Goal: Task Accomplishment & Management: Manage account settings

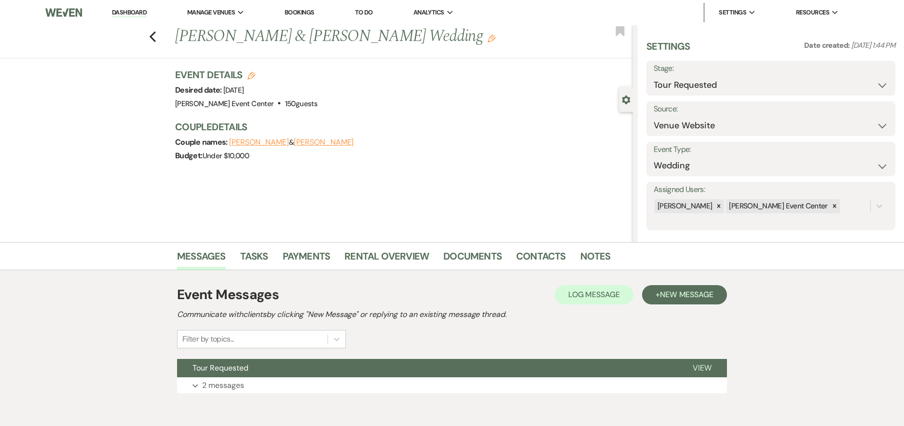
select select "2"
select select "5"
click at [722, 90] on select "Inquiry Follow Up Tour Requested Tour Confirmed Toured Proposal Sent Booked Lost" at bounding box center [771, 85] width 234 height 19
select select "5"
click at [654, 76] on select "Inquiry Follow Up Tour Requested Tour Confirmed Toured Proposal Sent Booked Lost" at bounding box center [771, 85] width 234 height 19
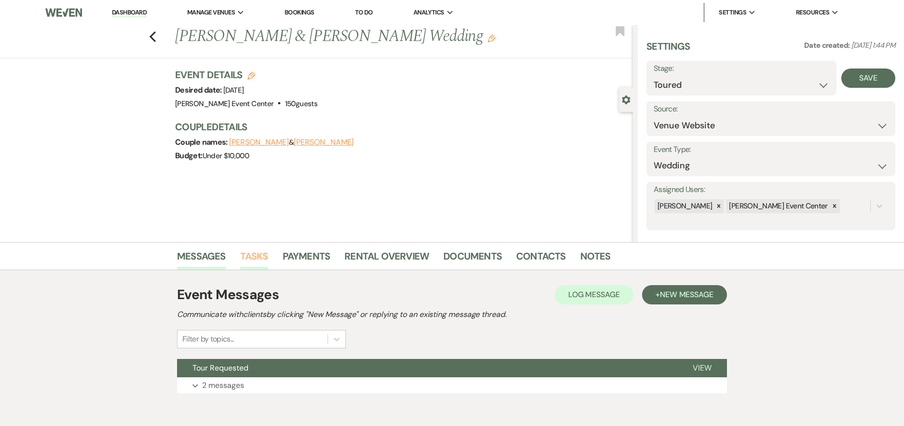
click at [261, 260] on link "Tasks" at bounding box center [254, 258] width 28 height 21
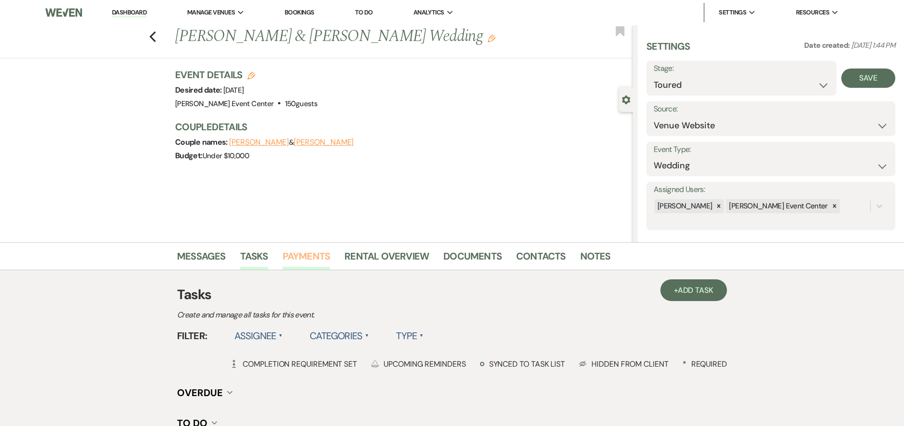
click at [298, 257] on link "Payments" at bounding box center [307, 258] width 48 height 21
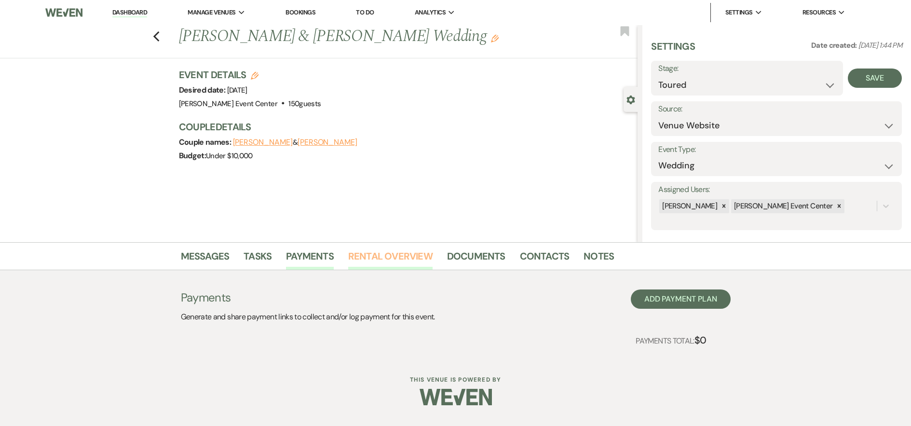
click at [358, 257] on link "Rental Overview" at bounding box center [390, 258] width 84 height 21
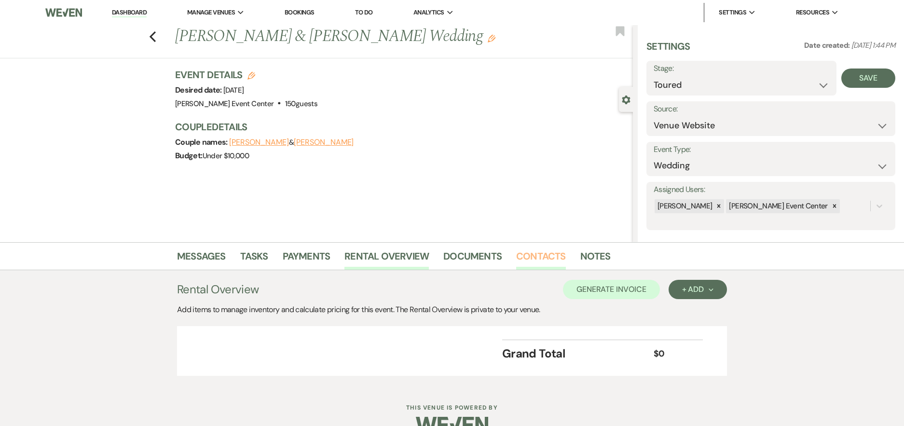
click at [522, 257] on link "Contacts" at bounding box center [541, 258] width 50 height 21
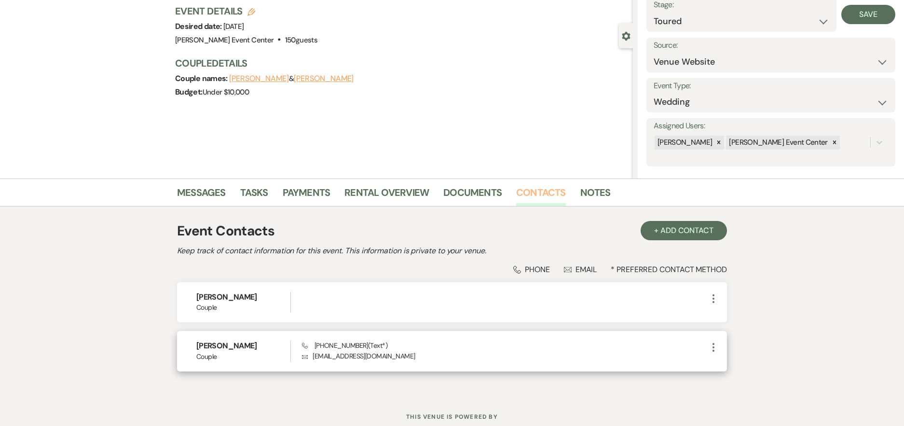
scroll to position [46, 0]
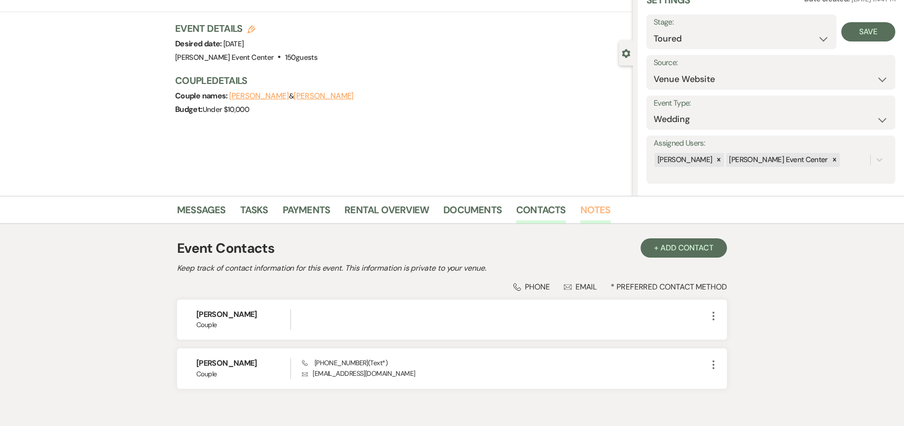
click at [591, 211] on link "Notes" at bounding box center [595, 212] width 30 height 21
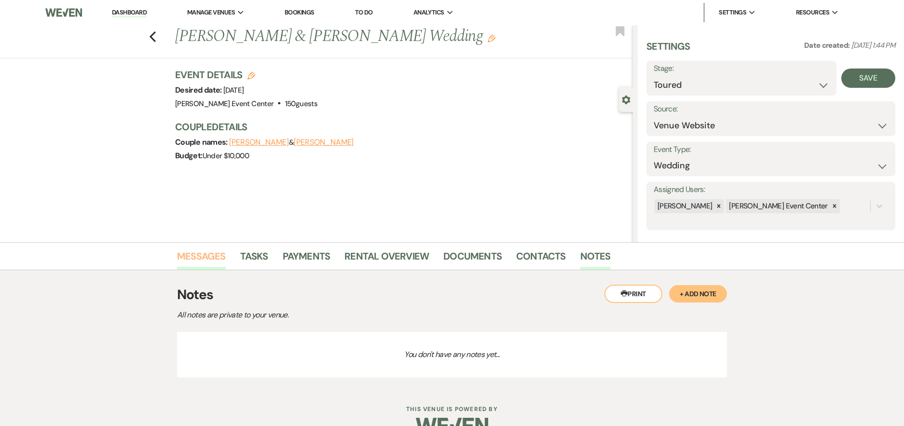
click at [219, 259] on link "Messages" at bounding box center [201, 258] width 49 height 21
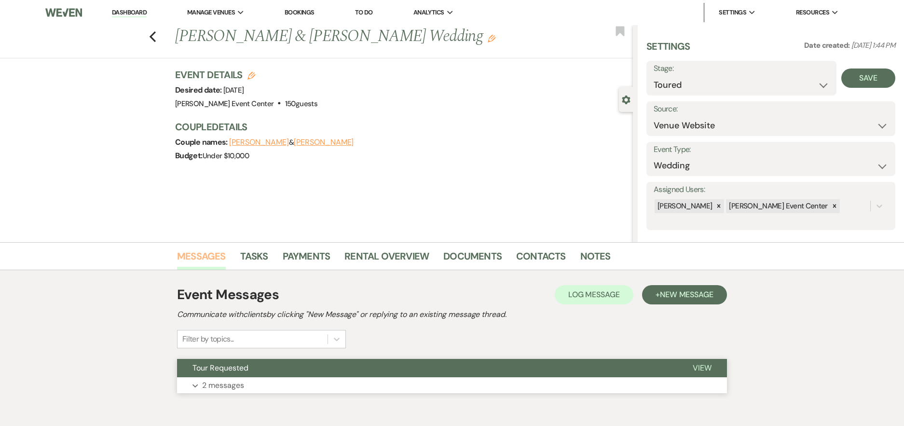
scroll to position [44, 0]
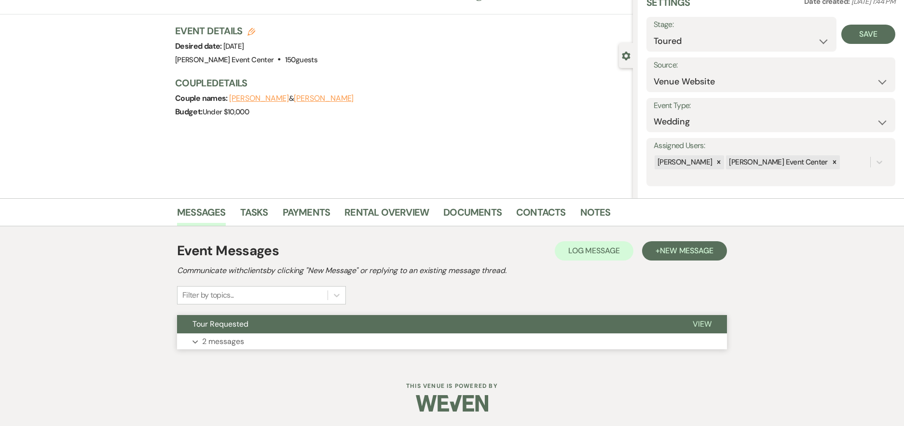
click at [227, 341] on p "2 messages" at bounding box center [223, 341] width 42 height 13
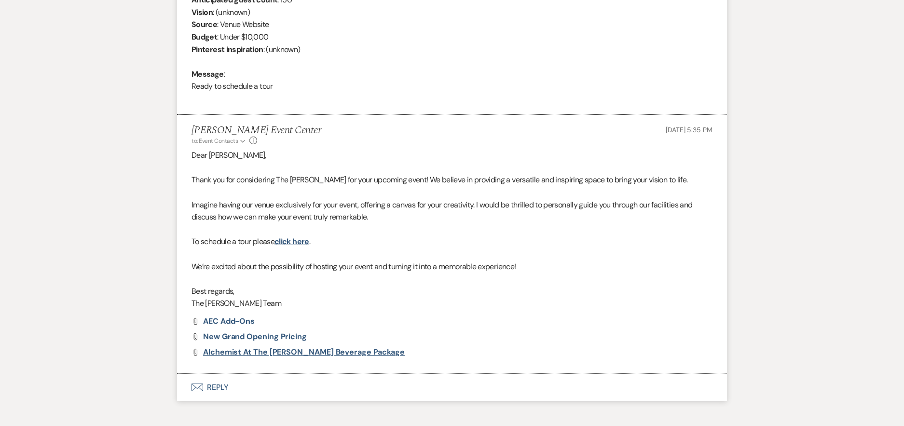
scroll to position [497, 0]
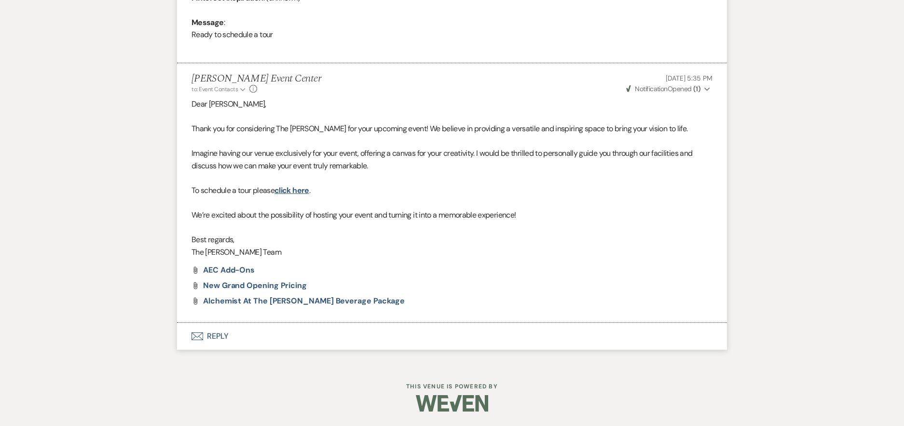
click at [216, 335] on button "Envelope Reply" at bounding box center [452, 336] width 550 height 27
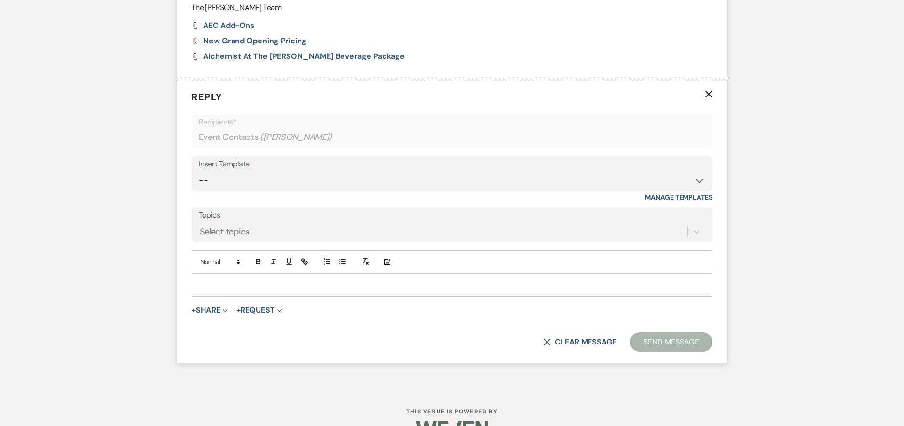
scroll to position [750, 0]
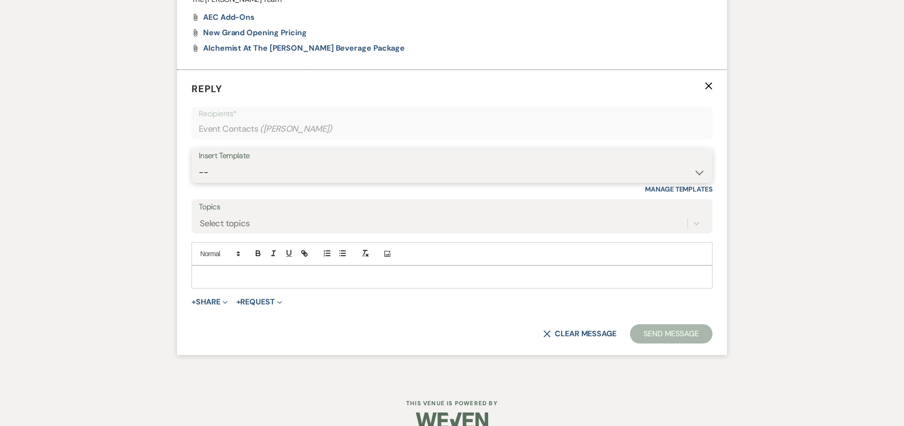
click at [687, 178] on select "-- Weven Planning Portal Introduction (Booked Events) Initial Inquiry Response …" at bounding box center [452, 172] width 507 height 19
click at [392, 164] on select "-- Weven Planning Portal Introduction (Booked Events) Initial Inquiry Response …" at bounding box center [452, 172] width 507 height 19
click at [274, 213] on label "Topics" at bounding box center [452, 207] width 507 height 14
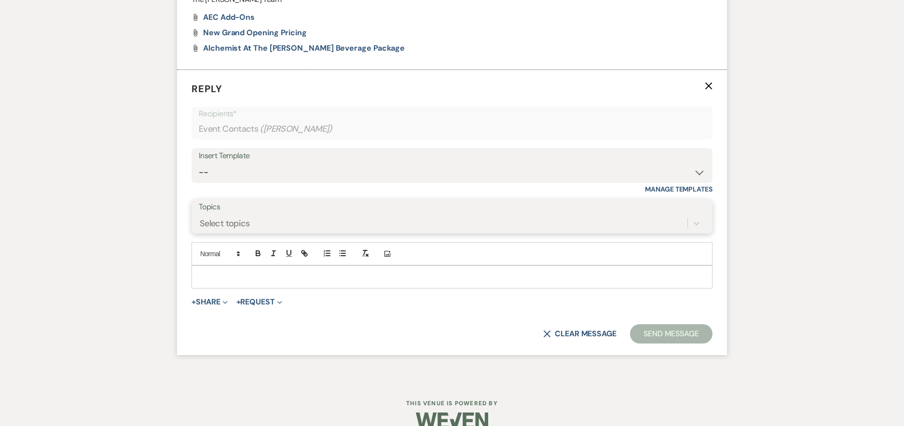
click at [201, 217] on input "Topics" at bounding box center [200, 223] width 1 height 13
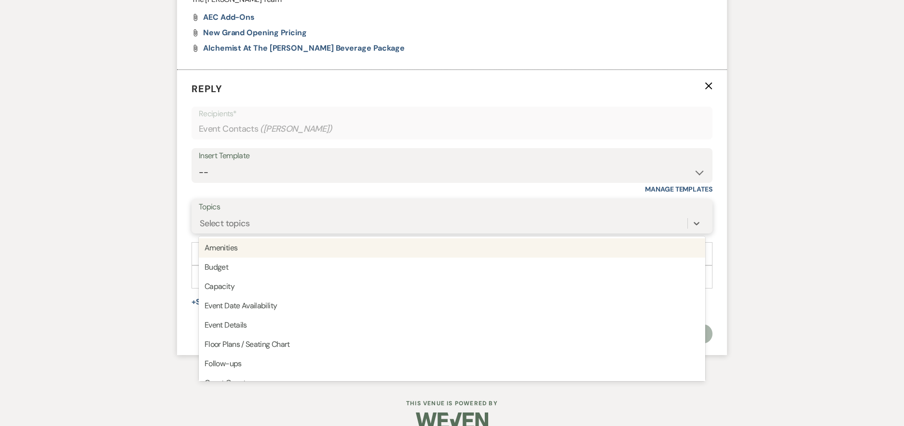
click at [272, 219] on div "Select topics" at bounding box center [443, 223] width 489 height 17
click at [322, 168] on select "-- Weven Planning Portal Introduction (Booked Events) Initial Inquiry Response …" at bounding box center [452, 172] width 507 height 19
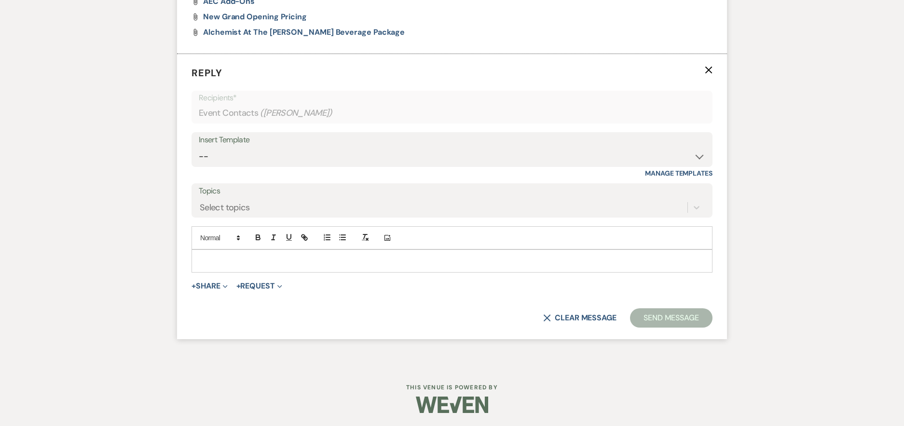
scroll to position [768, 0]
click at [239, 258] on p at bounding box center [452, 259] width 506 height 11
click at [621, 154] on select "-- Weven Planning Portal Introduction (Booked Events) Initial Inquiry Response …" at bounding box center [452, 155] width 507 height 19
click at [355, 144] on div "Insert Template" at bounding box center [452, 139] width 507 height 14
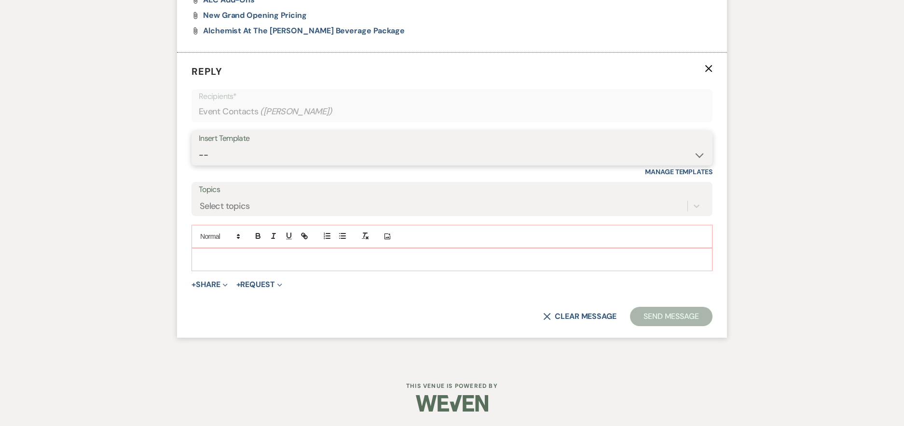
click at [696, 155] on select "-- Weven Planning Portal Introduction (Booked Events) Initial Inquiry Response …" at bounding box center [452, 155] width 507 height 19
click at [724, 148] on form "Reply X Recipients* Event Contacts ( Ricshanda [PERSON_NAME] ) Insert Template …" at bounding box center [452, 196] width 550 height 286
click at [292, 201] on div "Select topics" at bounding box center [443, 205] width 489 height 17
click at [333, 157] on select "-- Weven Planning Portal Introduction (Booked Events) Initial Inquiry Response …" at bounding box center [452, 155] width 507 height 19
select select "5282"
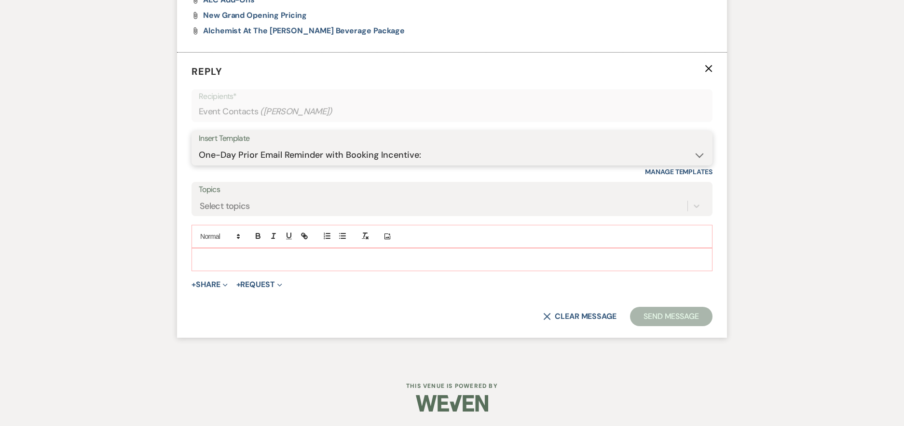
click at [199, 146] on select "-- Weven Planning Portal Introduction (Booked Events) Initial Inquiry Response …" at bounding box center [452, 155] width 507 height 19
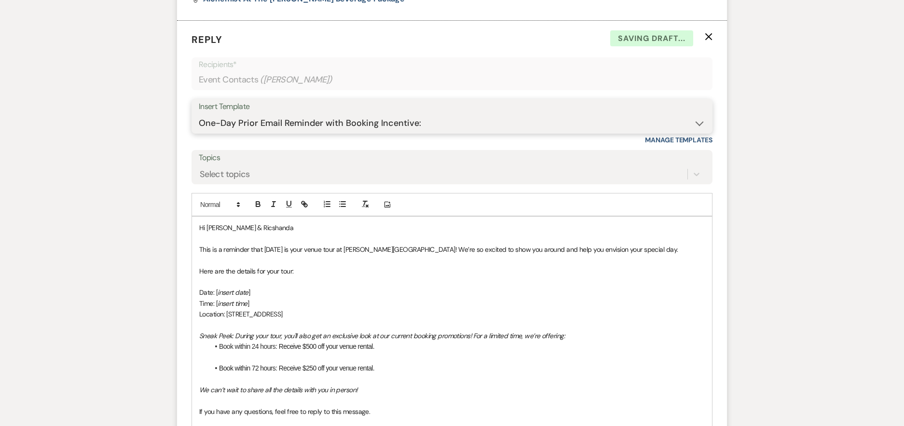
scroll to position [816, 0]
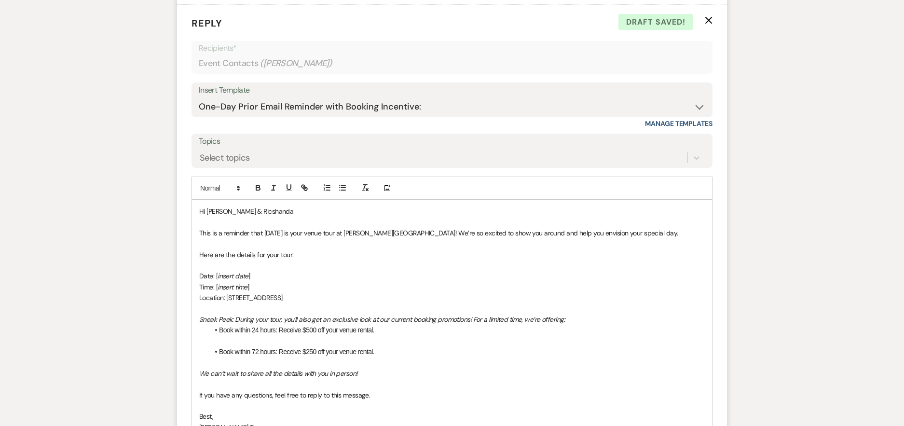
drag, startPoint x: 332, startPoint y: 295, endPoint x: 199, endPoint y: 229, distance: 148.9
click at [199, 229] on div "Hi [PERSON_NAME] & Ricshanda This is a reminder that [DATE] is your venue tour …" at bounding box center [452, 319] width 520 height 238
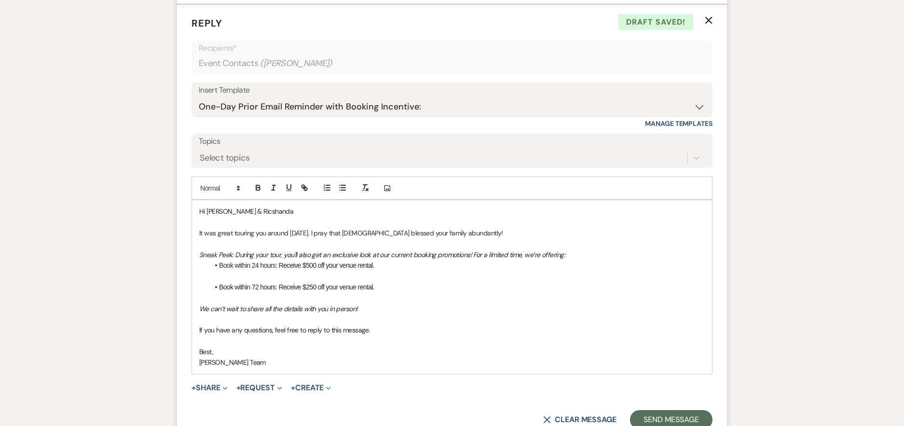
click at [374, 229] on p "It was great touring you around [DATE]. I pray that [DEMOGRAPHIC_DATA] blessed …" at bounding box center [452, 233] width 506 height 11
drag, startPoint x: 407, startPoint y: 233, endPoint x: 378, endPoint y: 233, distance: 28.9
click at [378, 233] on p "It was great touring you around [DATE]. I pray that [DEMOGRAPHIC_DATA] blesses …" at bounding box center [452, 233] width 506 height 11
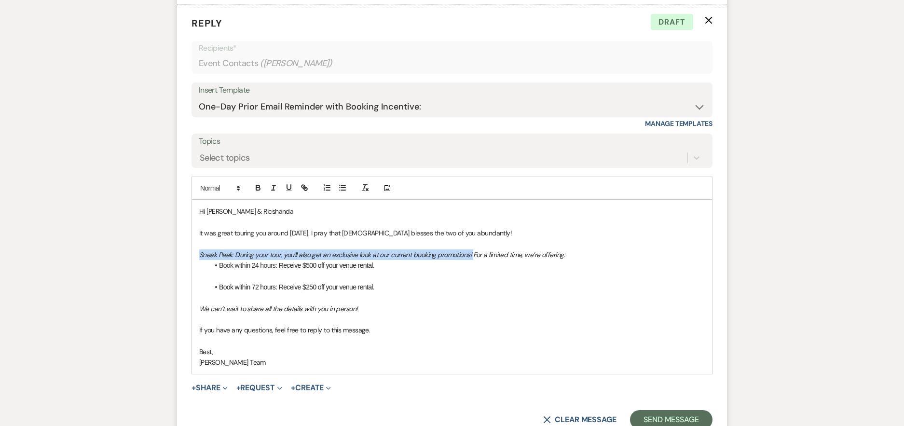
drag, startPoint x: 473, startPoint y: 255, endPoint x: 199, endPoint y: 254, distance: 274.0
click at [199, 254] on em "Sneak Peek: During your tour, you'll also get an exclusive look at our current …" at bounding box center [382, 254] width 366 height 9
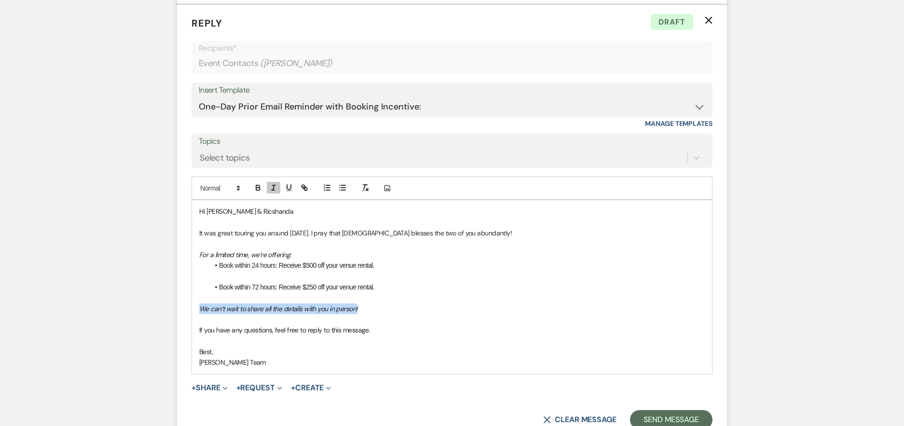
drag, startPoint x: 363, startPoint y: 306, endPoint x: 193, endPoint y: 313, distance: 169.5
click at [193, 313] on div "Hi [PERSON_NAME] & Ricshanda It was great touring you around [DATE]. I pray tha…" at bounding box center [452, 287] width 520 height 174
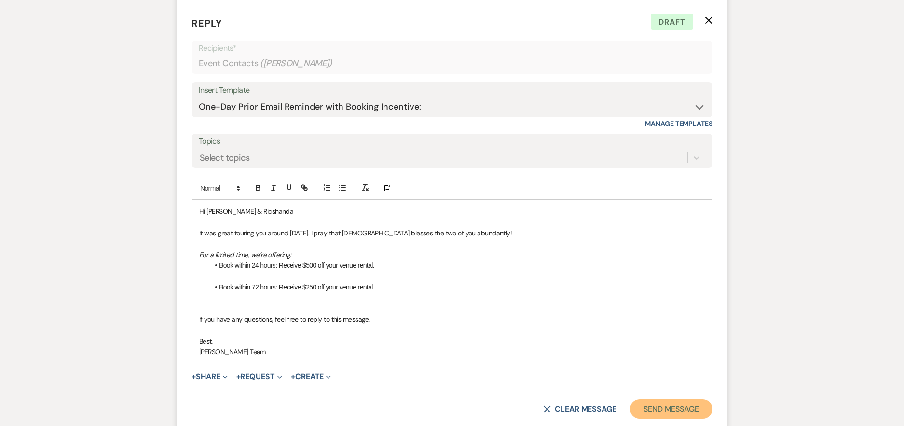
click at [676, 411] on button "Send Message" at bounding box center [671, 408] width 82 height 19
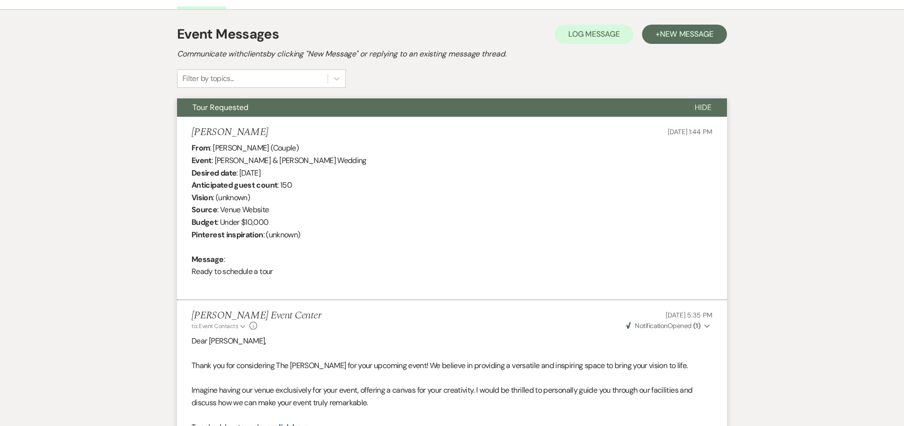
scroll to position [27, 0]
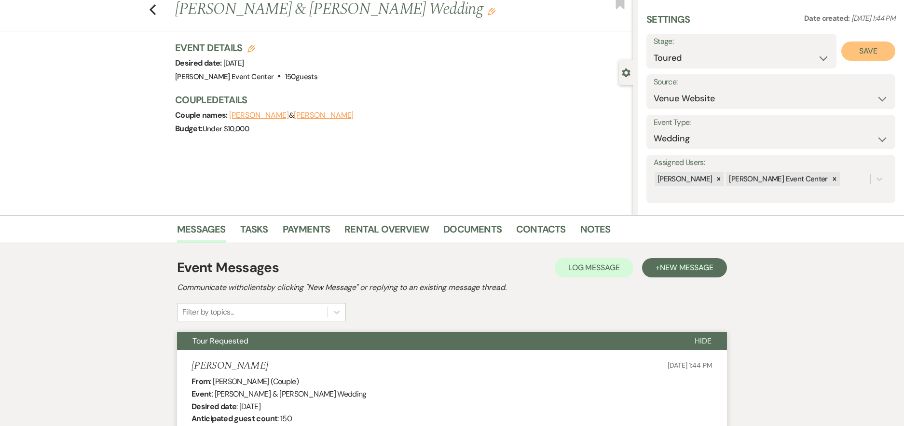
click at [844, 48] on button "Save" at bounding box center [868, 50] width 54 height 19
click at [609, 230] on li "Notes" at bounding box center [602, 231] width 45 height 23
click at [601, 229] on link "Notes" at bounding box center [595, 231] width 30 height 21
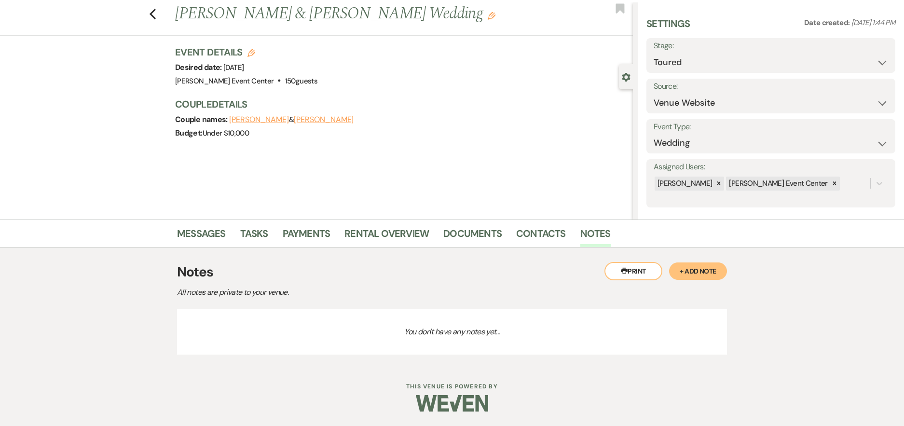
click at [686, 269] on button "+ Add Note" at bounding box center [698, 270] width 58 height 17
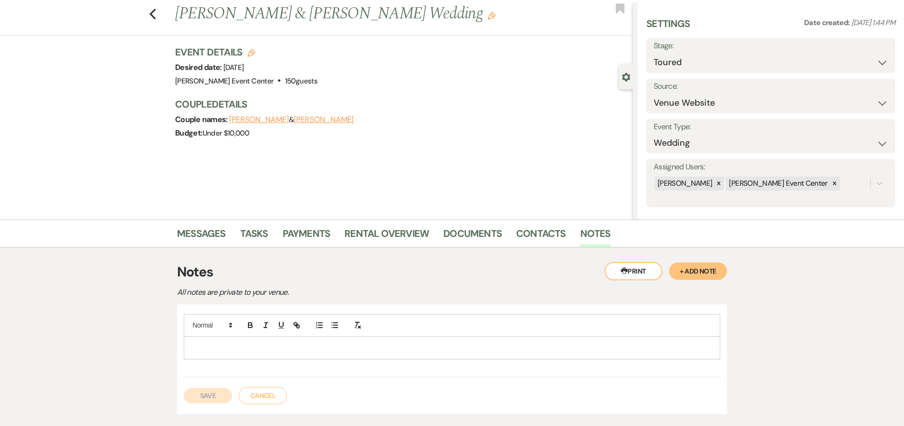
click at [454, 354] on div at bounding box center [451, 348] width 535 height 22
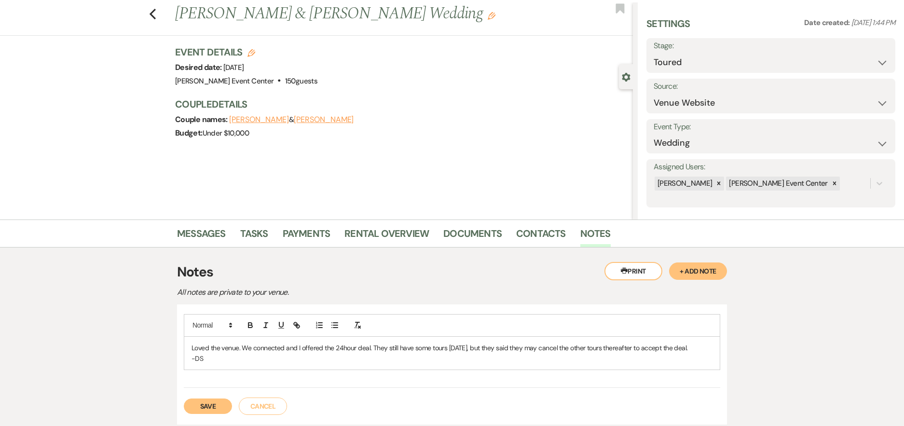
click at [206, 404] on button "Save" at bounding box center [208, 405] width 48 height 15
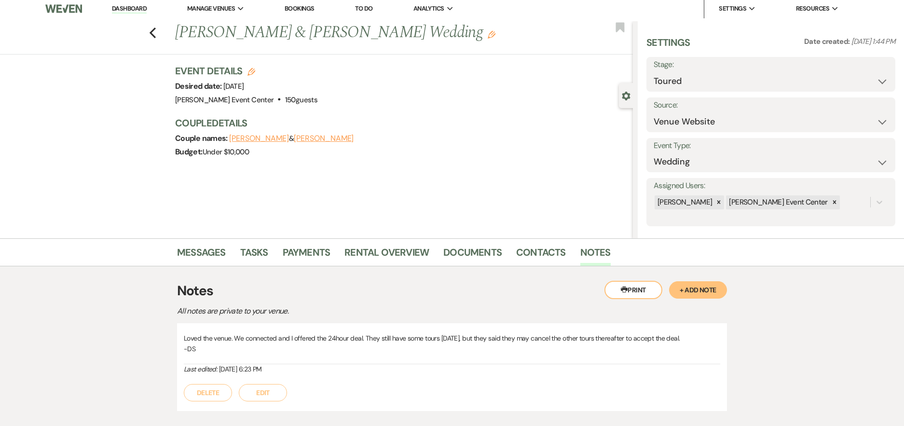
scroll to position [0, 0]
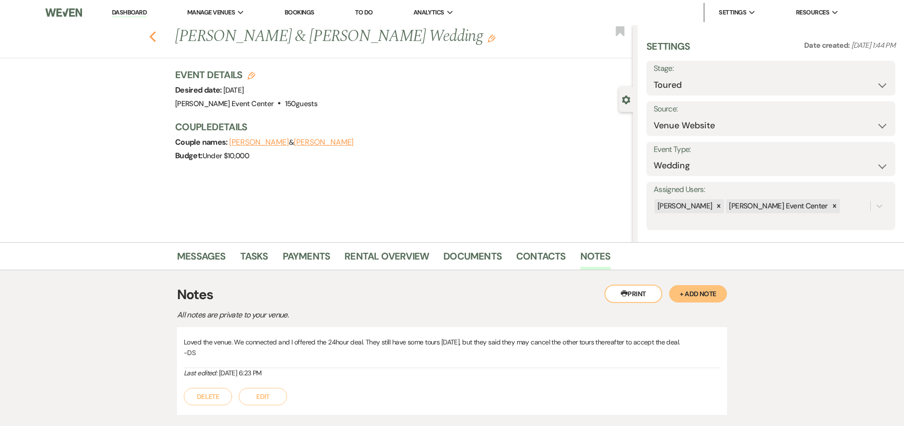
click at [156, 36] on icon "Previous" at bounding box center [152, 37] width 7 height 12
select select "5"
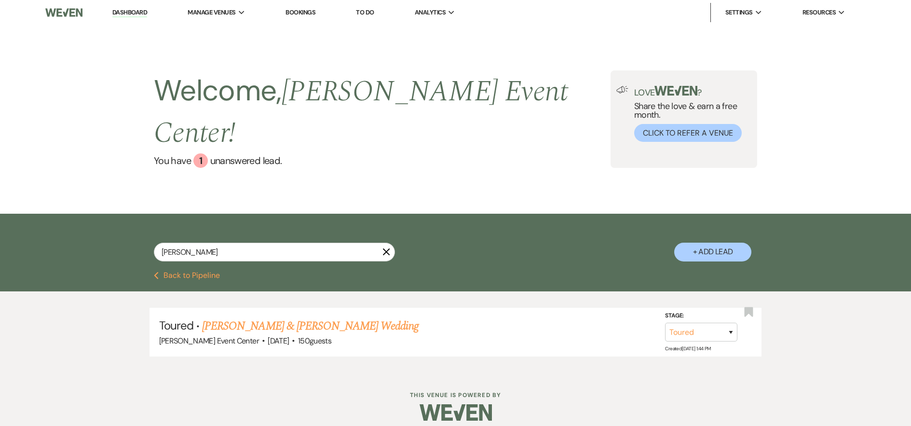
click at [388, 248] on icon "X" at bounding box center [387, 252] width 8 height 8
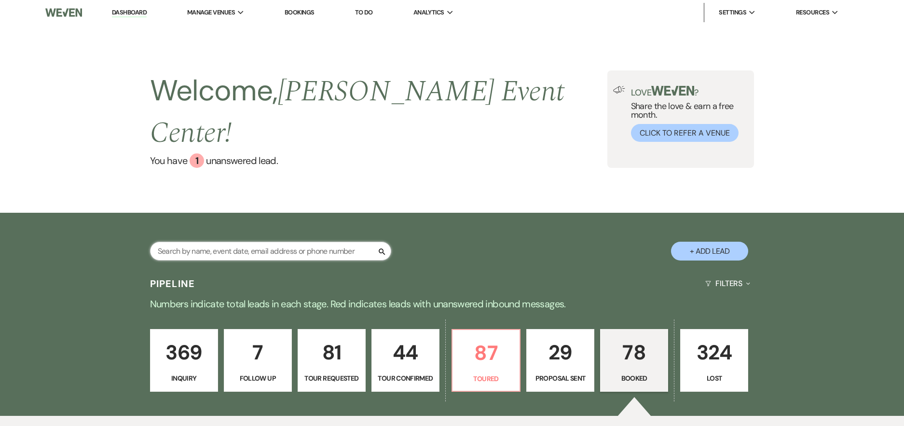
click at [227, 242] on input "text" at bounding box center [270, 251] width 241 height 19
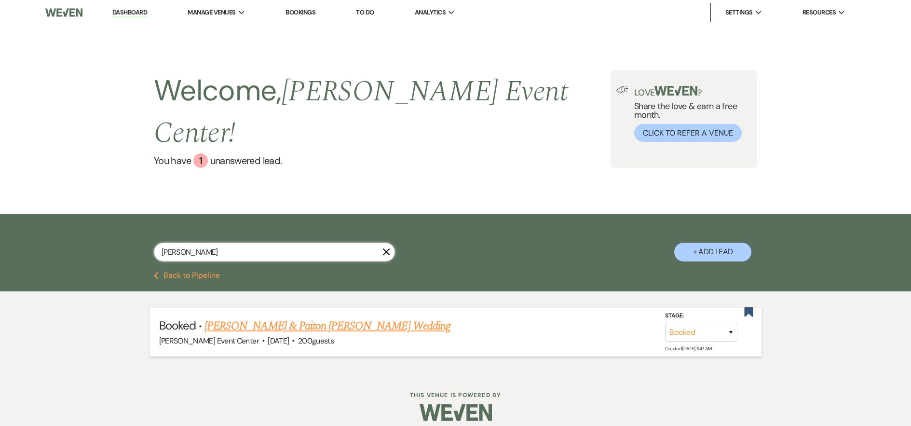
type input "[PERSON_NAME]"
click at [322, 317] on link "[PERSON_NAME] & Paiton [PERSON_NAME] Wedding" at bounding box center [328, 325] width 246 height 17
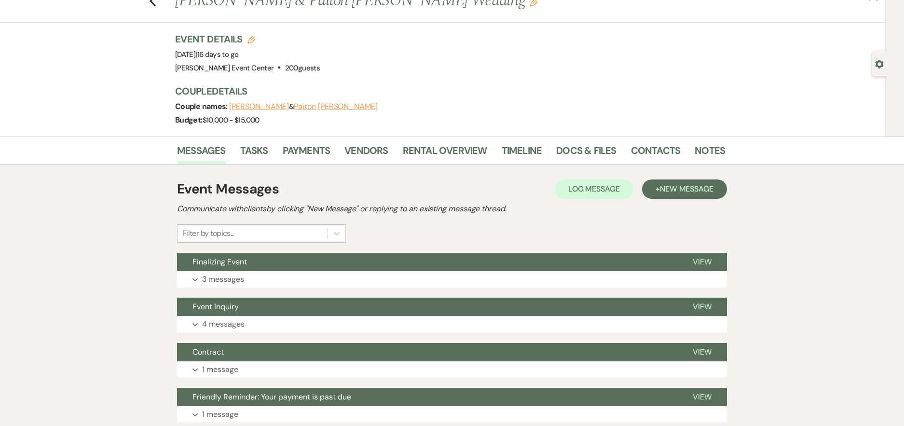
scroll to position [96, 0]
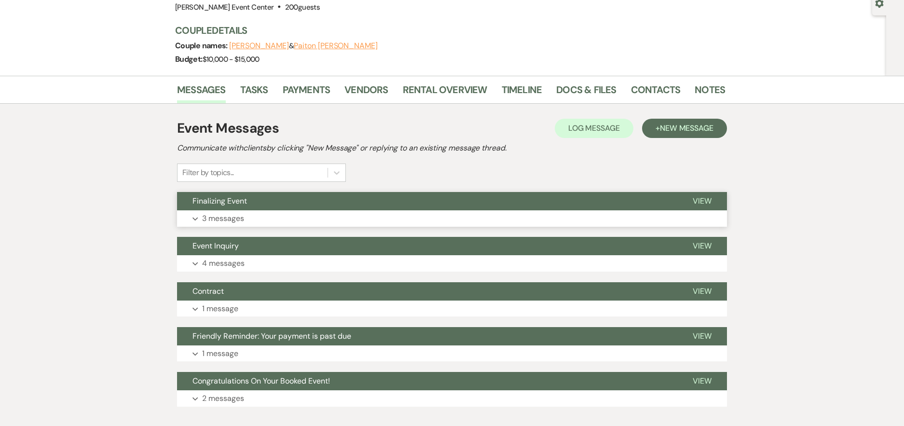
click at [254, 224] on button "Expand 3 messages" at bounding box center [452, 218] width 550 height 16
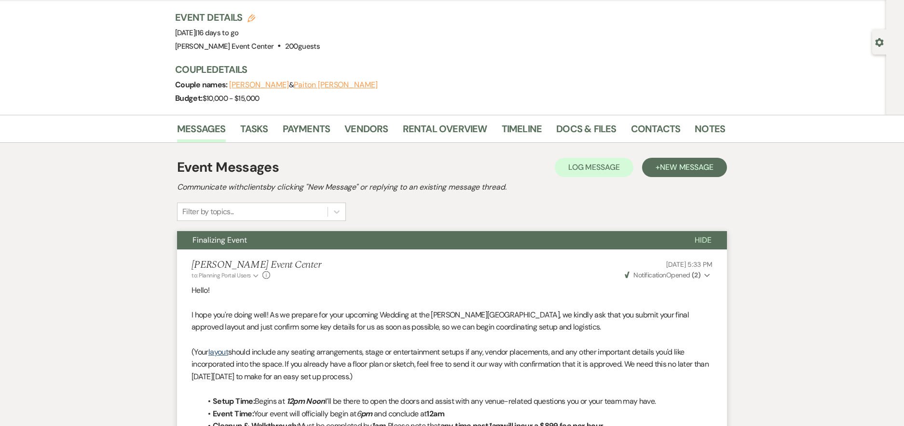
scroll to position [0, 0]
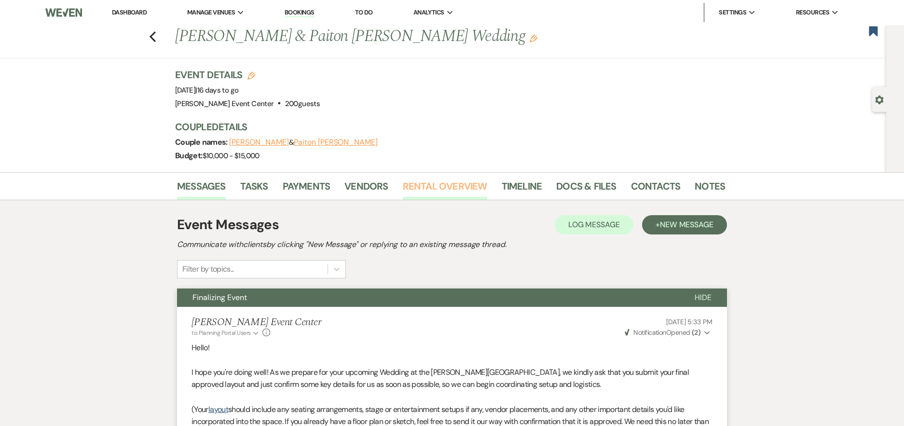
click at [433, 183] on link "Rental Overview" at bounding box center [445, 188] width 84 height 21
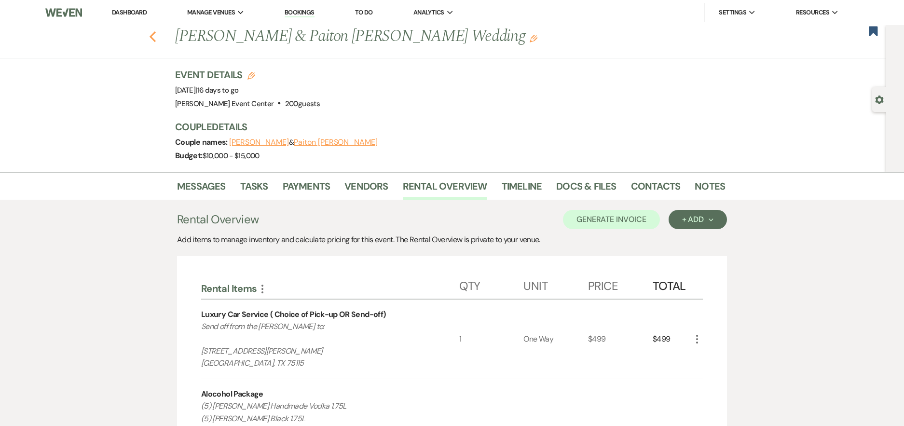
click at [155, 35] on use "button" at bounding box center [153, 36] width 6 height 11
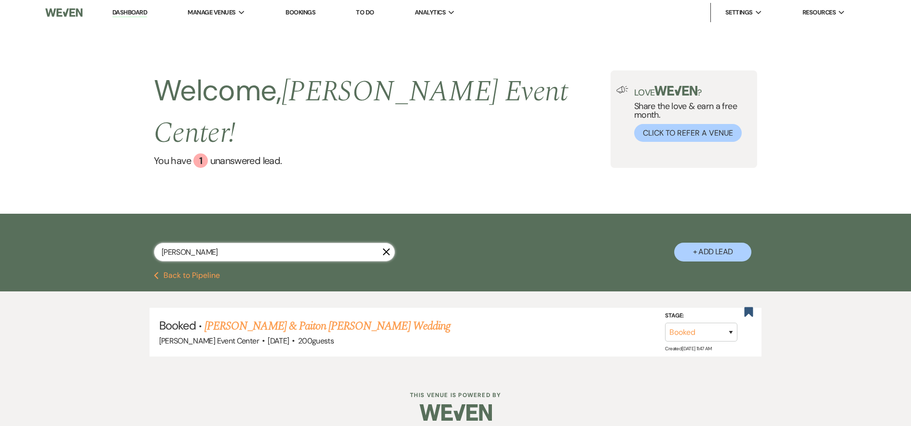
drag, startPoint x: 210, startPoint y: 224, endPoint x: -6, endPoint y: 237, distance: 216.5
click at [0, 237] on html "Dashboard Manage Venues Expand [PERSON_NAME] Event Center Bookings To Do Analyt…" at bounding box center [455, 217] width 911 height 435
click at [266, 317] on link "[PERSON_NAME] & Paiton [PERSON_NAME] Wedding" at bounding box center [328, 325] width 246 height 17
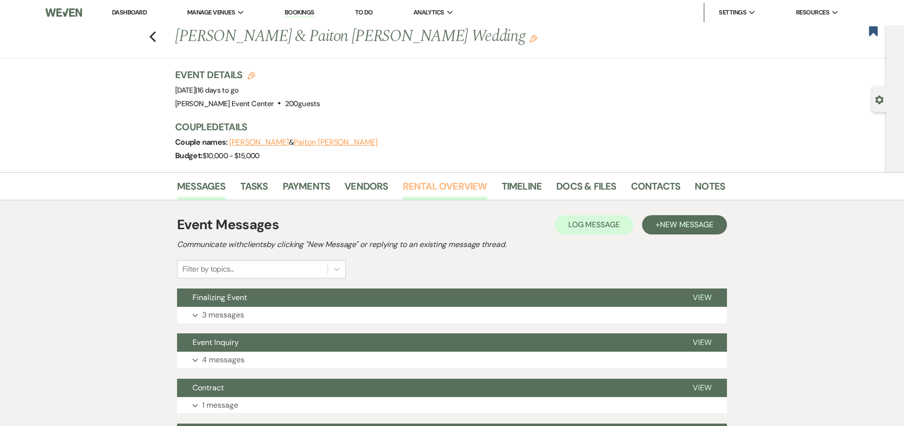
click at [446, 192] on link "Rental Overview" at bounding box center [445, 188] width 84 height 21
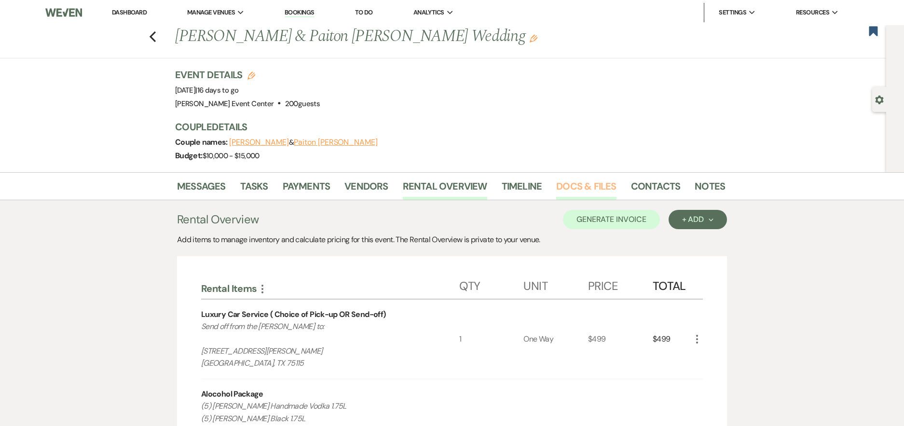
click at [556, 190] on link "Docs & Files" at bounding box center [586, 188] width 60 height 21
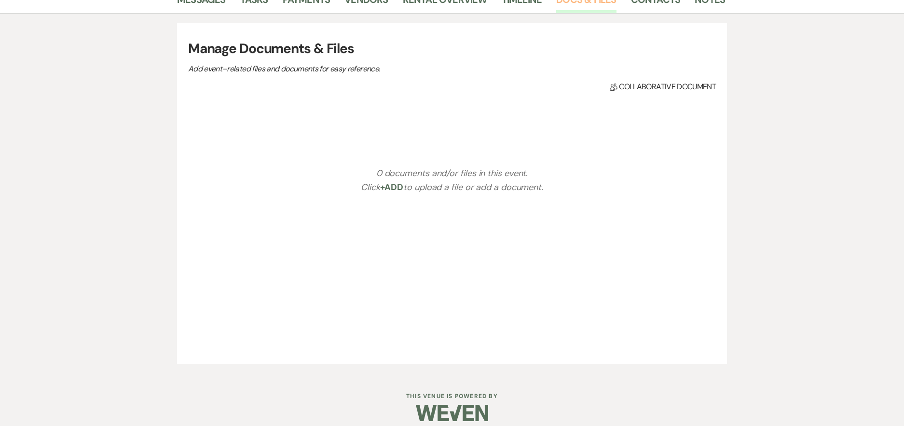
scroll to position [196, 0]
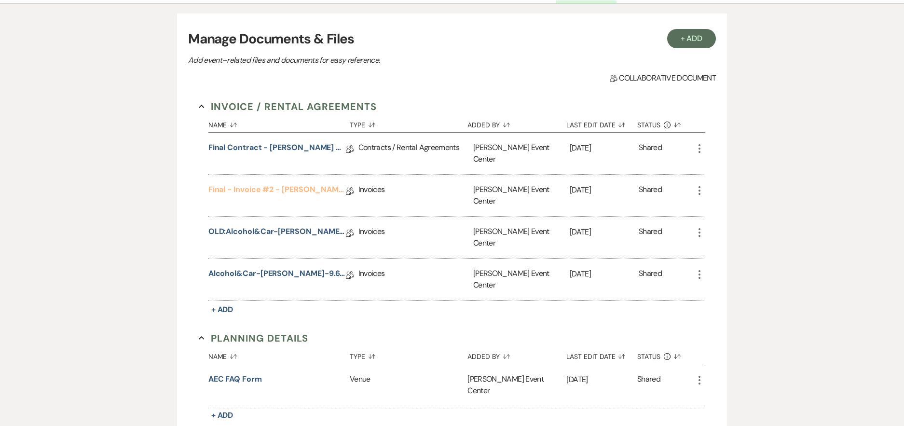
click at [267, 184] on link "Final - Invoice #2 - [PERSON_NAME] Wedding - Platinum Package - [DATE]" at bounding box center [276, 191] width 137 height 15
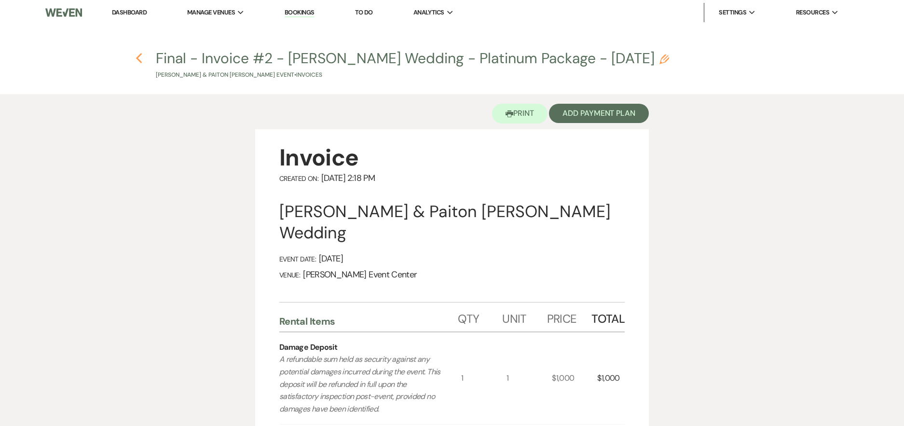
click at [140, 57] on icon "Previous" at bounding box center [139, 59] width 7 height 12
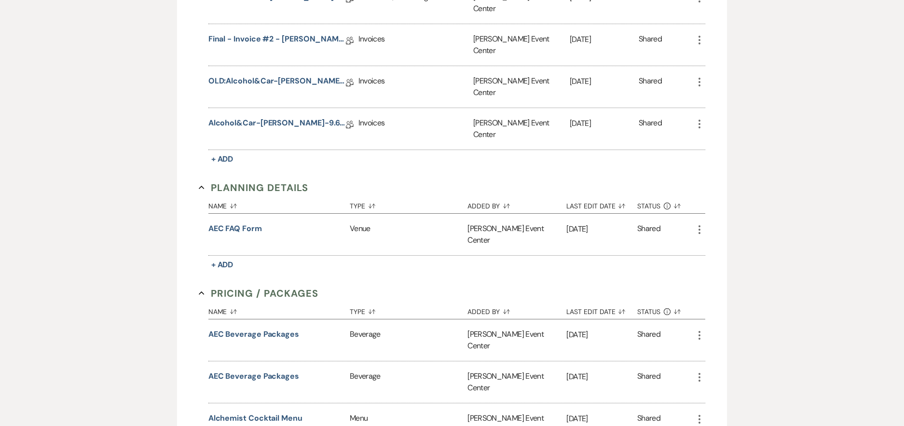
scroll to position [250, 0]
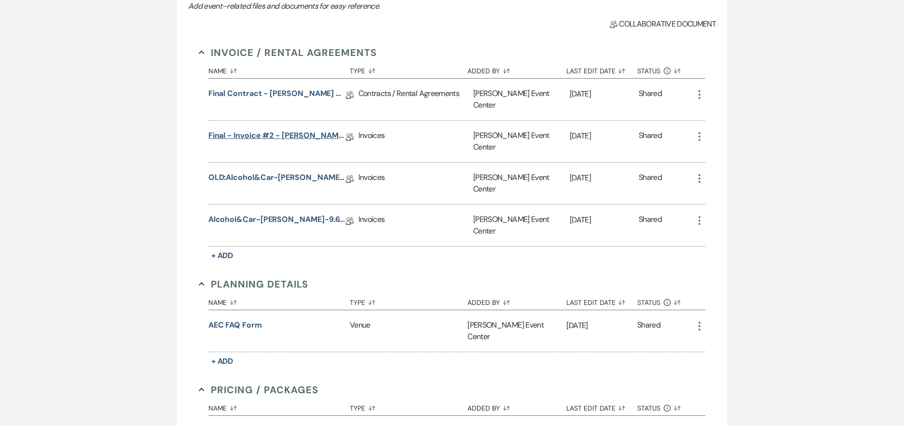
click at [288, 130] on link "Final - Invoice #2 - [PERSON_NAME] Wedding - Platinum Package - [DATE]" at bounding box center [276, 137] width 137 height 15
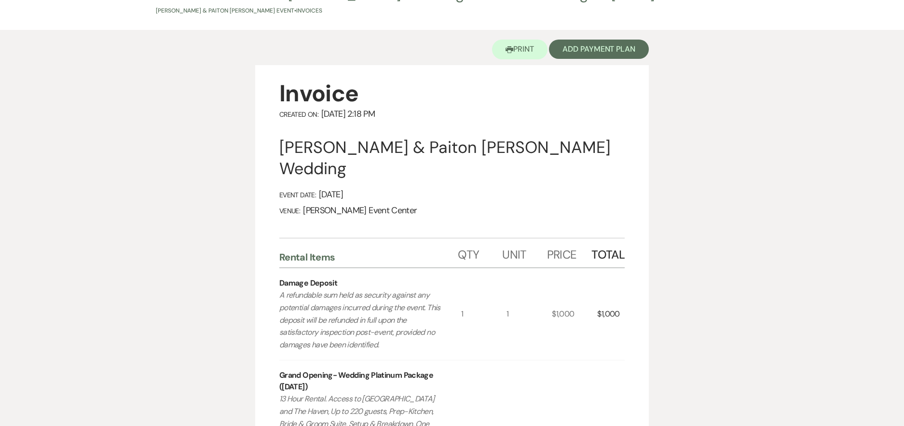
scroll to position [17, 0]
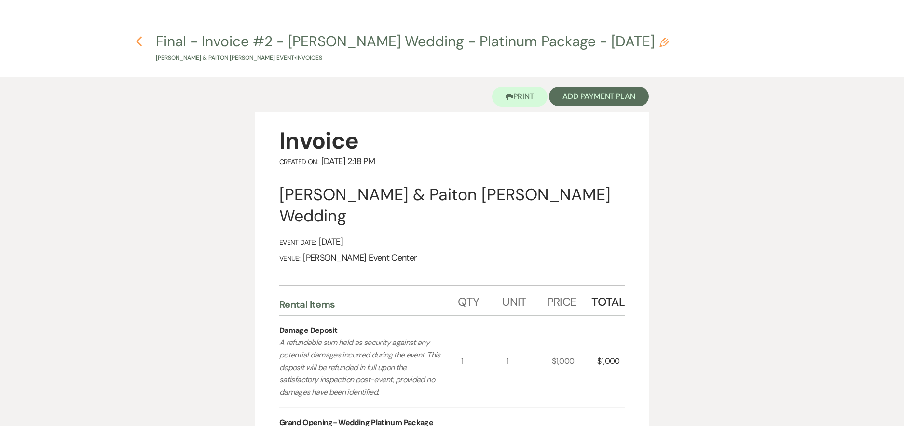
click at [137, 41] on icon "Previous" at bounding box center [139, 42] width 7 height 12
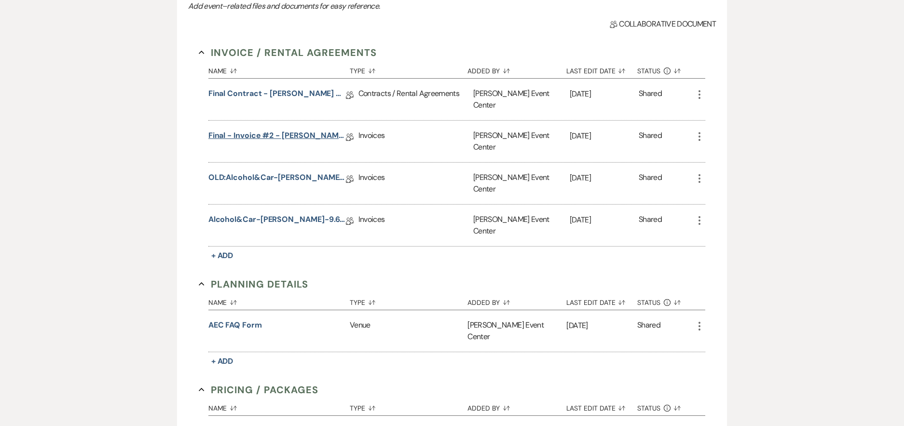
click at [244, 130] on link "Final - Invoice #2 - [PERSON_NAME] Wedding - Platinum Package - [DATE]" at bounding box center [276, 137] width 137 height 15
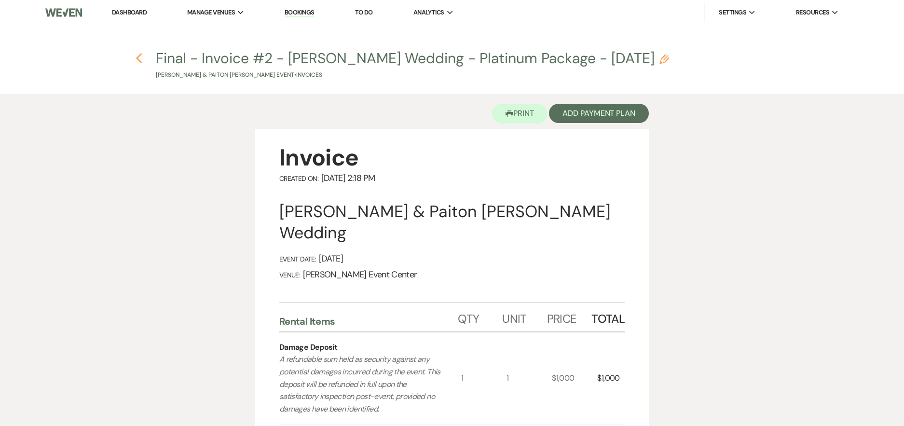
click at [137, 57] on icon "Previous" at bounding box center [139, 59] width 7 height 12
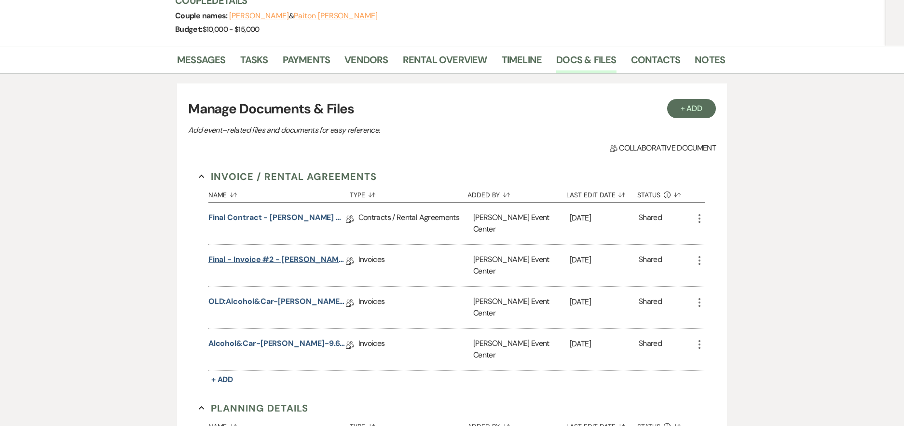
scroll to position [57, 0]
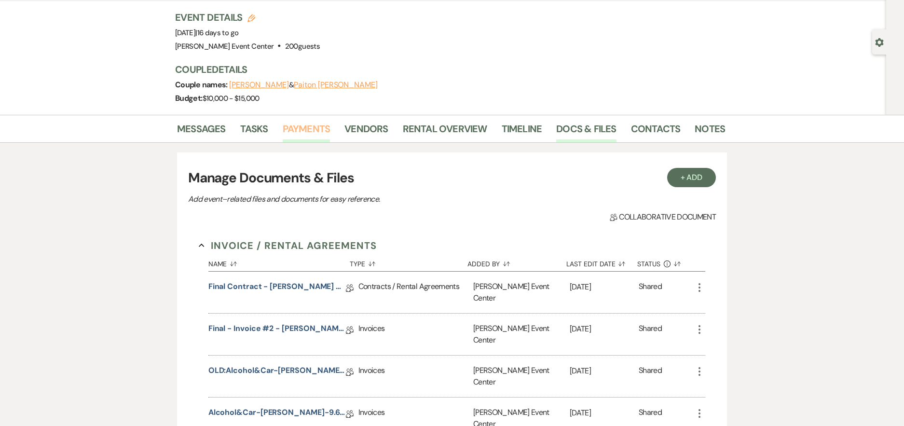
click at [299, 126] on link "Payments" at bounding box center [307, 131] width 48 height 21
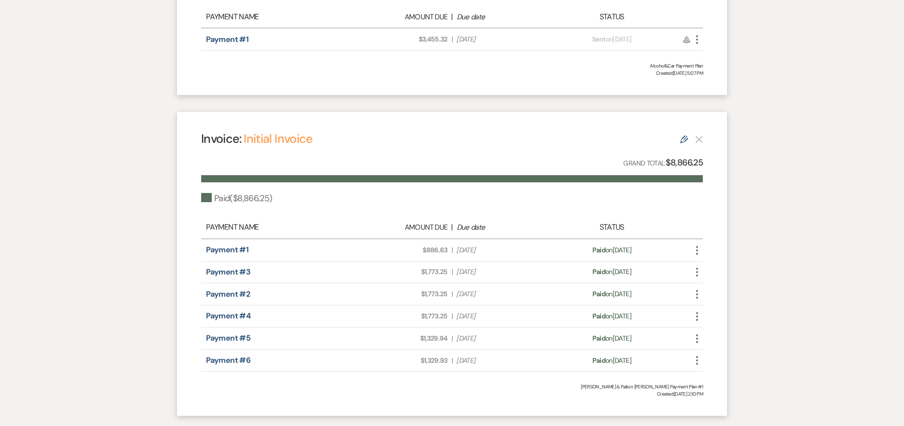
scroll to position [262, 0]
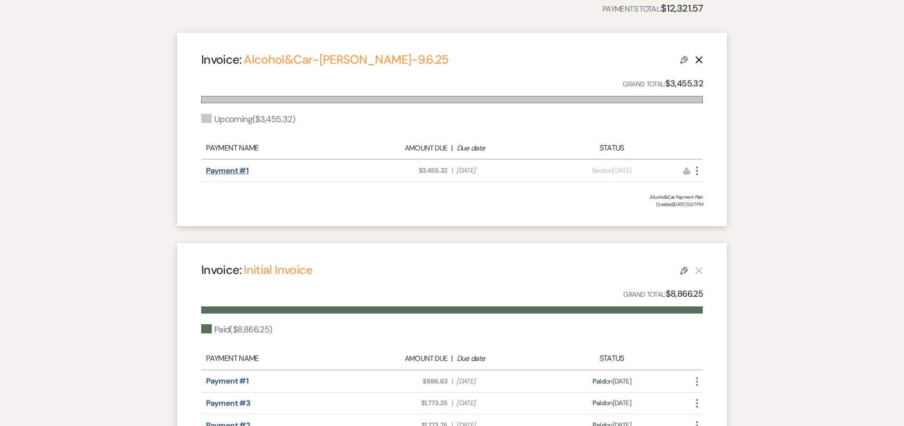
click at [236, 171] on link "Payment #1" at bounding box center [227, 170] width 42 height 10
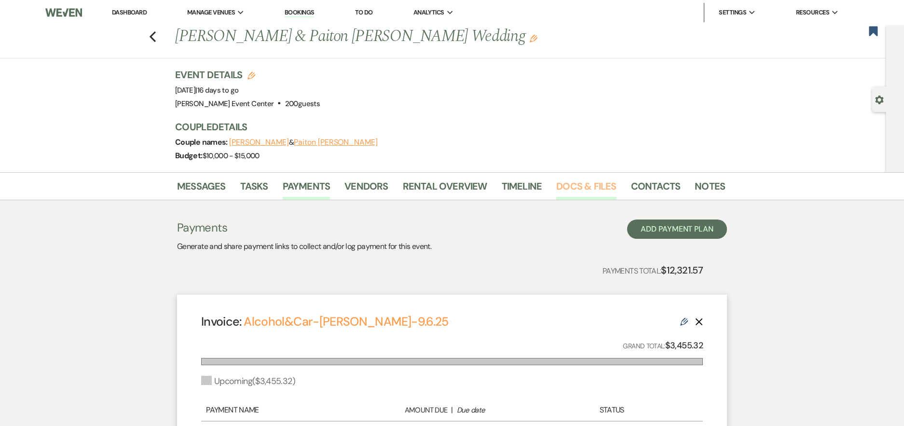
click at [577, 186] on link "Docs & Files" at bounding box center [586, 188] width 60 height 21
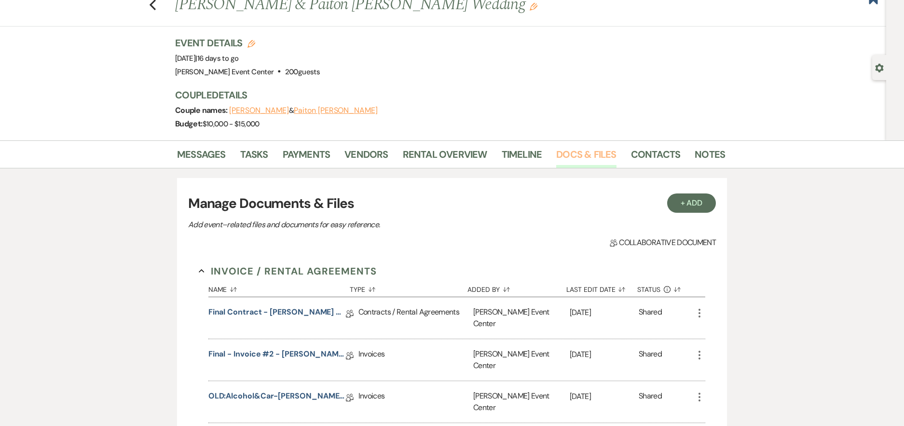
scroll to position [48, 0]
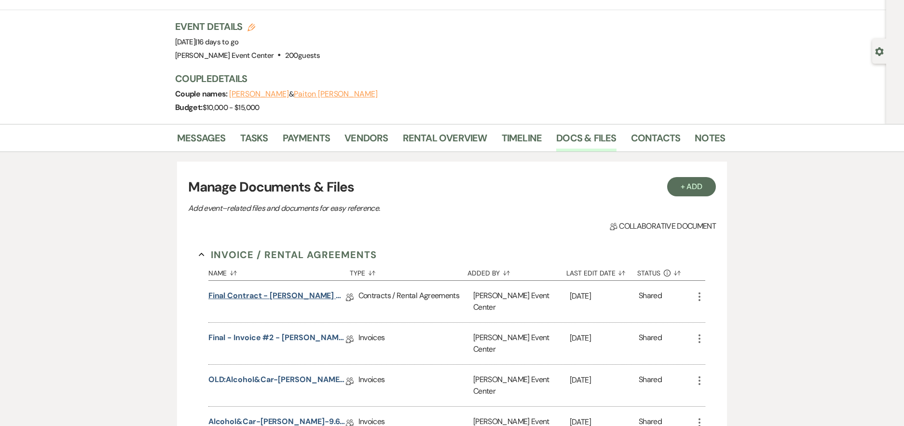
click at [230, 298] on link "Final Contract - [PERSON_NAME] & Paiton [PERSON_NAME] Wedding - Platinum - [DAT…" at bounding box center [276, 297] width 137 height 15
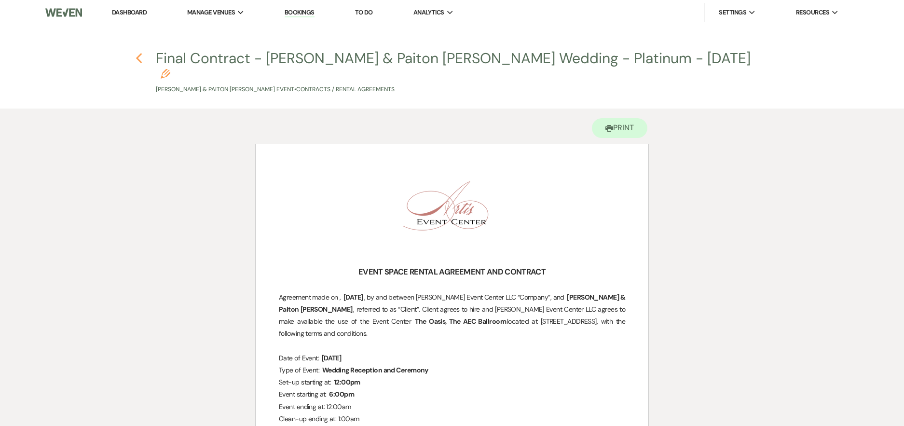
click at [137, 57] on use "button" at bounding box center [139, 58] width 6 height 11
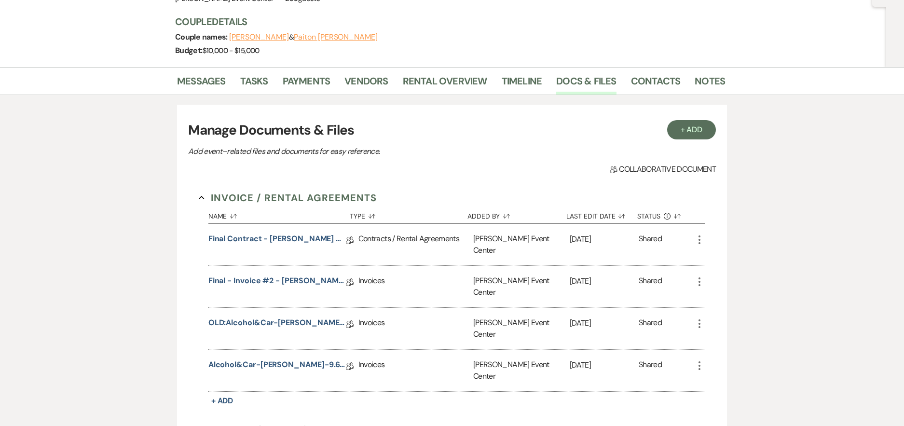
scroll to position [96, 0]
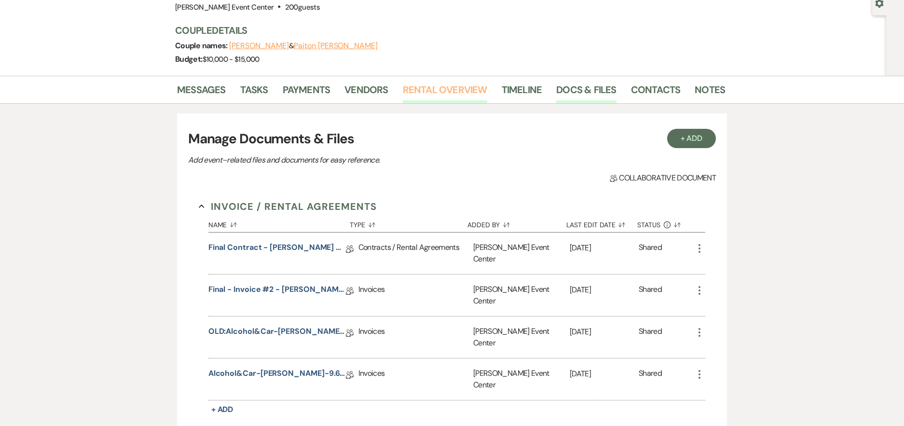
click at [440, 93] on link "Rental Overview" at bounding box center [445, 92] width 84 height 21
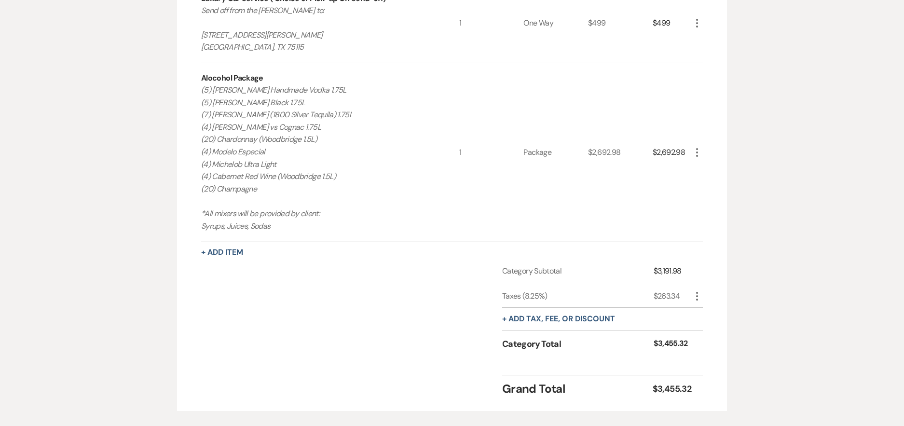
scroll to position [180, 0]
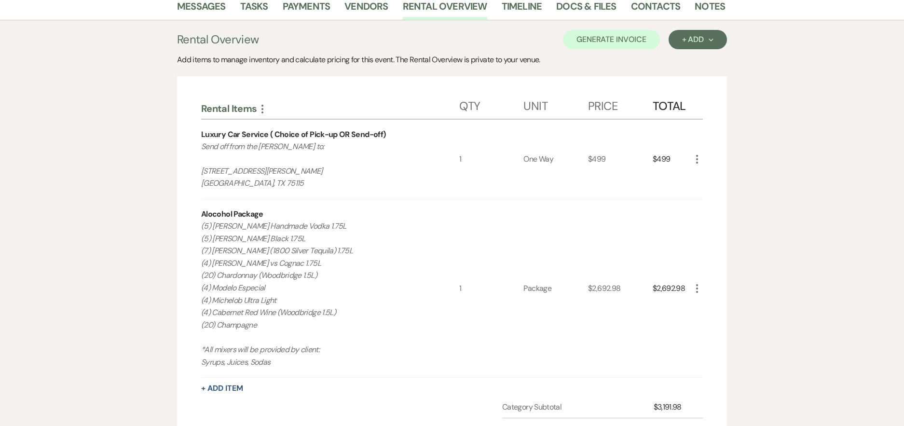
click at [695, 153] on icon "More" at bounding box center [697, 159] width 12 height 12
click at [706, 187] on button "X Delete" at bounding box center [717, 193] width 52 height 15
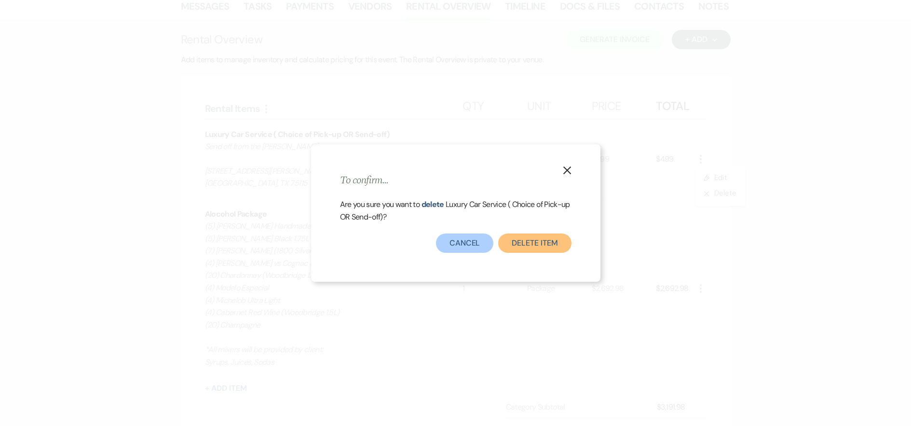
click at [539, 239] on button "Delete Item" at bounding box center [534, 242] width 73 height 19
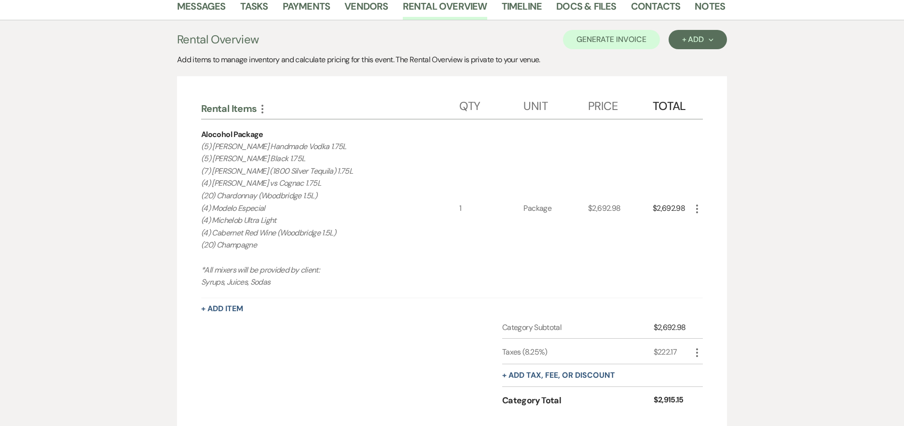
click at [693, 204] on icon "More" at bounding box center [697, 209] width 12 height 12
click at [715, 238] on button "X Delete" at bounding box center [717, 242] width 52 height 15
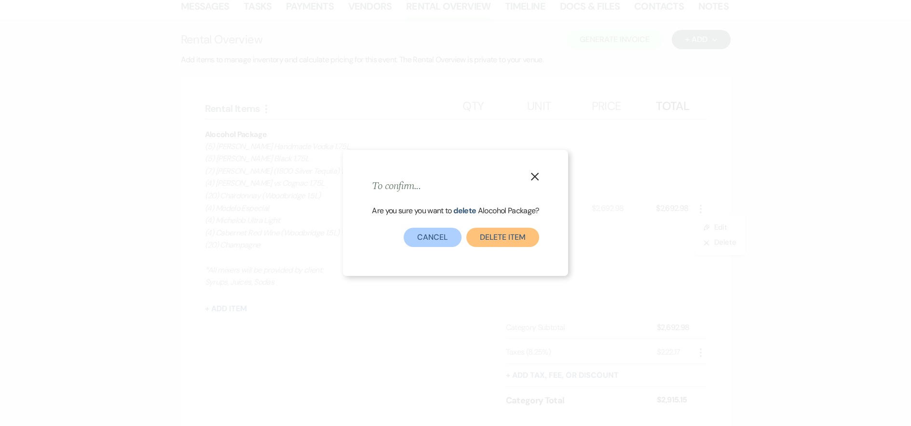
click at [520, 241] on button "Delete Item" at bounding box center [503, 237] width 73 height 19
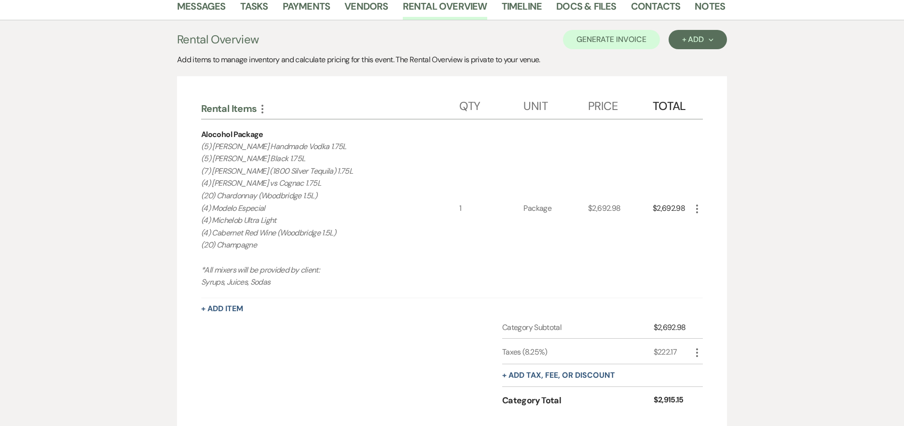
scroll to position [163, 0]
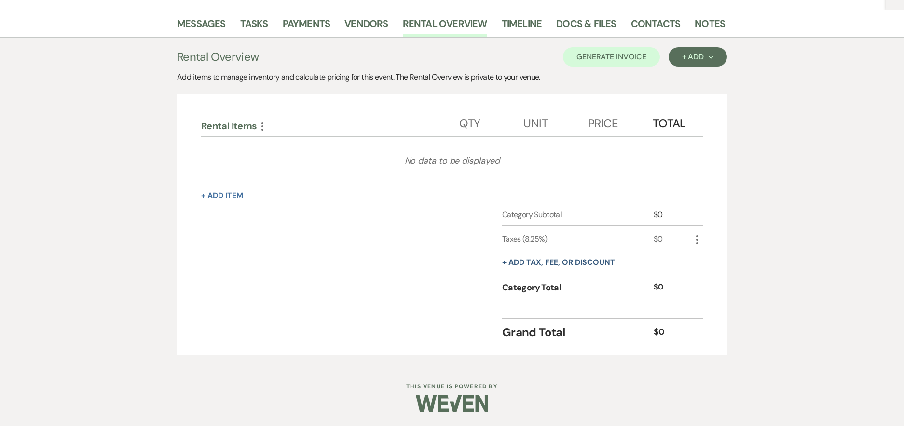
click at [210, 195] on button "+ Add Item" at bounding box center [222, 196] width 42 height 8
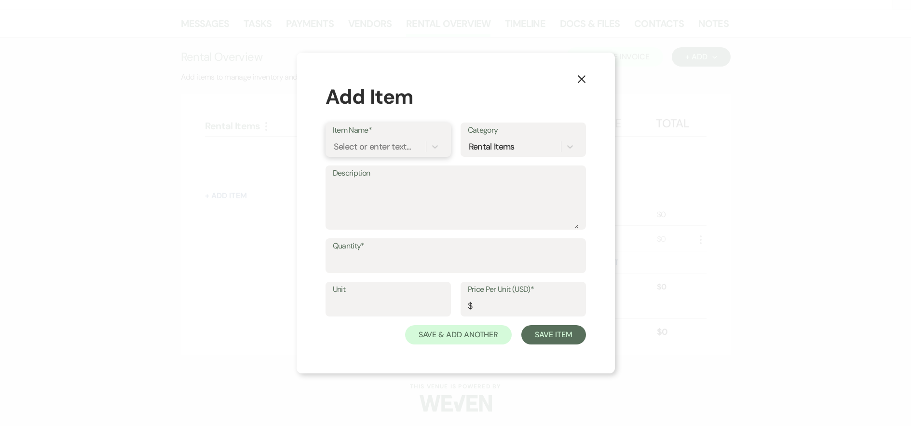
click at [358, 145] on div "Select or enter text..." at bounding box center [373, 146] width 78 height 13
type input "securi"
click at [388, 200] on div "Security Officers (100 - 220 Guests)" at bounding box center [388, 207] width 111 height 31
type textarea "If alcohol is being served, security is to be hired by Artis Event Center. 1 of…"
type input "1"
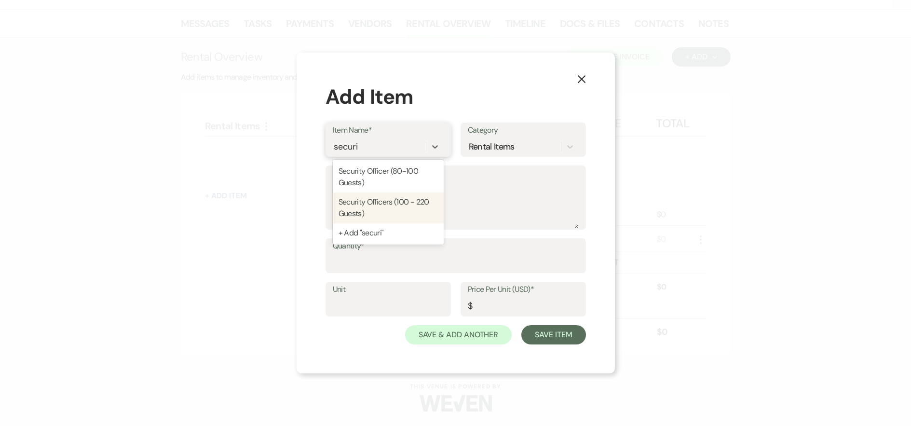
type input "160"
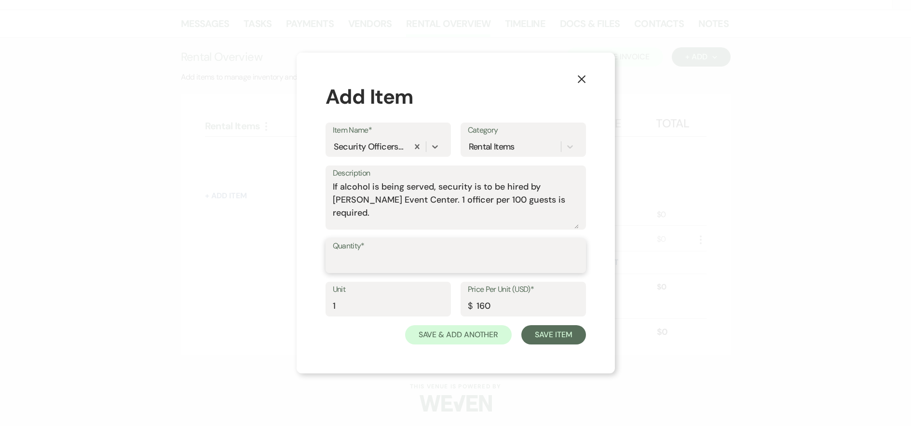
click at [369, 264] on input "Quantity*" at bounding box center [456, 262] width 246 height 19
type input "1"
drag, startPoint x: 348, startPoint y: 304, endPoint x: 274, endPoint y: 295, distance: 74.9
click at [274, 295] on div "X Add Item Item Name* Security Officers (100 - 220 Guests) Category Rental Item…" at bounding box center [455, 213] width 911 height 426
click at [147, 319] on div "X Add Item Item Name* Security Officers (100 - 220 Guests) Category Rental Item…" at bounding box center [455, 213] width 911 height 426
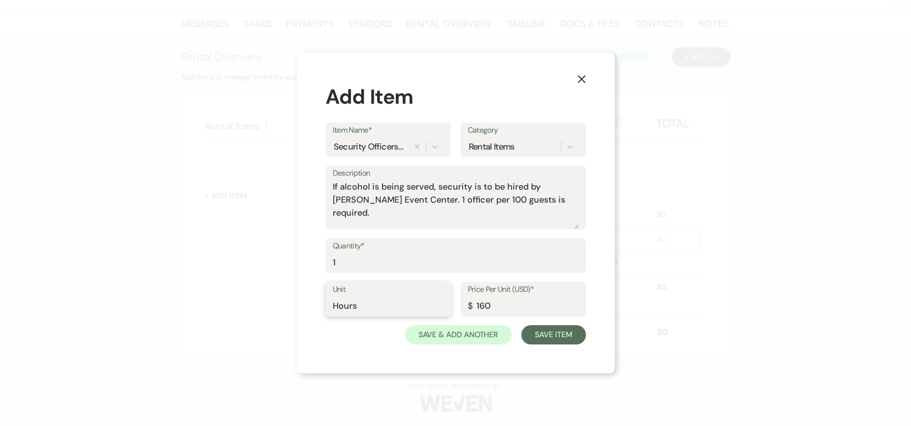
type input "Hours"
click at [241, 263] on div "X Add Item Item Name* Security Officers (100 - 220 Guests) Category Rental Item…" at bounding box center [455, 213] width 911 height 426
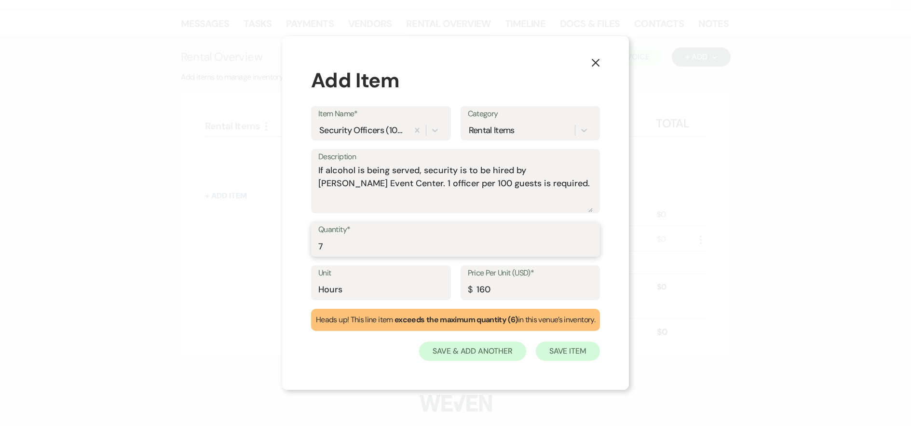
type input "7"
click at [583, 353] on button "Save Item" at bounding box center [568, 351] width 64 height 19
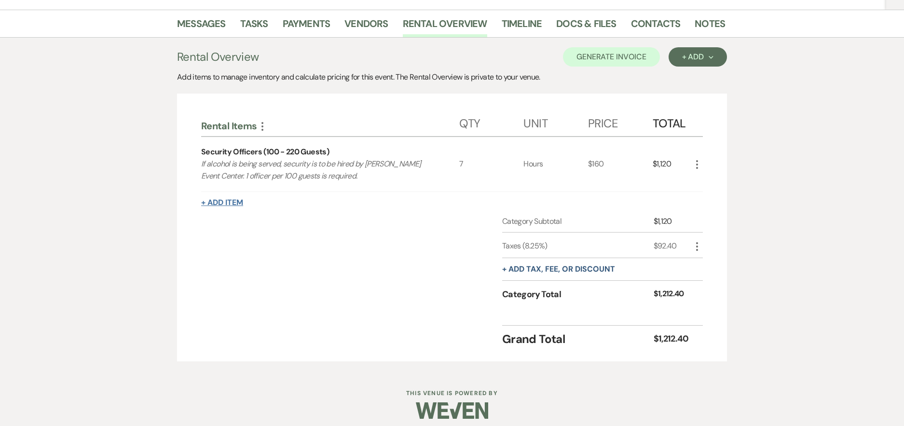
click at [229, 202] on button "+ Add Item" at bounding box center [222, 203] width 42 height 8
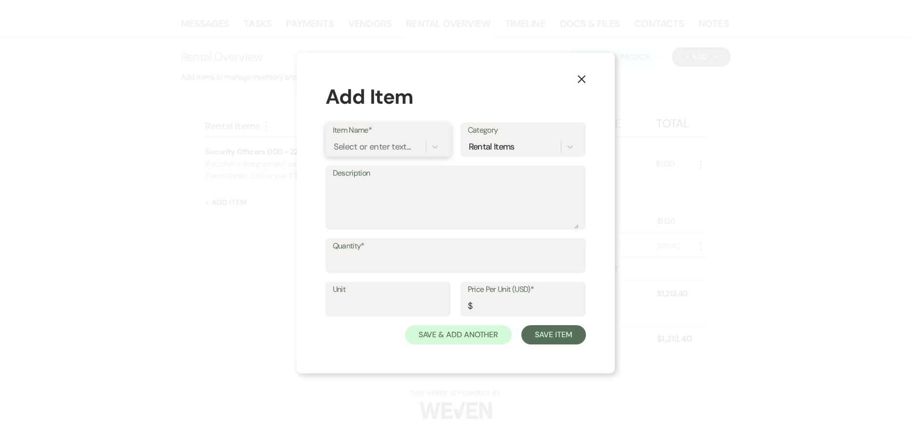
click at [361, 138] on div "Select or enter text..." at bounding box center [379, 146] width 93 height 17
type input "Bartender"
click at [374, 187] on div "Bartenders" at bounding box center [388, 190] width 111 height 19
type textarea "1 Bartender per 75 Guests Bartender fee $200 for the first (4) hours, per barte…"
type input "1"
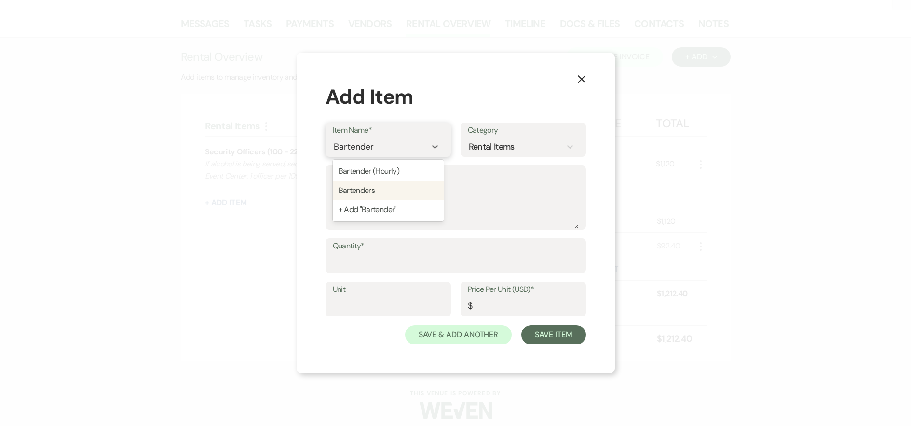
type input "200"
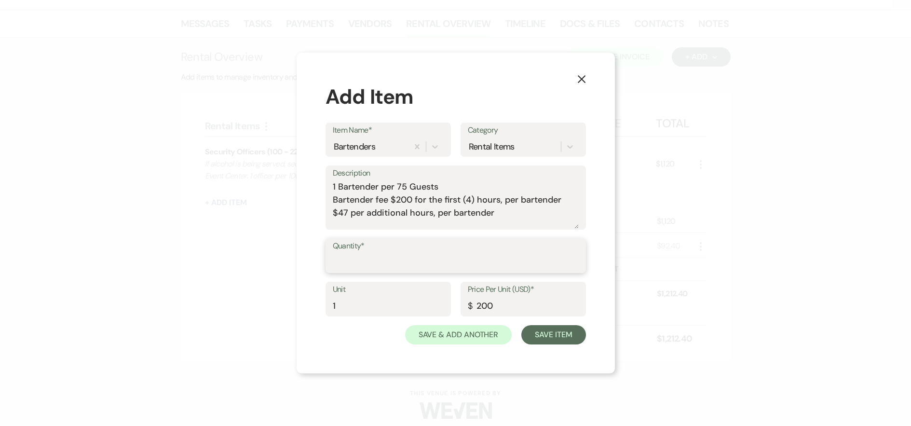
click at [377, 258] on input "Quantity*" at bounding box center [456, 262] width 246 height 19
drag, startPoint x: 356, startPoint y: 300, endPoint x: 302, endPoint y: 304, distance: 53.7
click at [304, 304] on div "X Add Item Item Name* Bartenders Category Rental Items Description 1 Bartender …" at bounding box center [456, 213] width 318 height 321
click at [335, 261] on input "1" at bounding box center [456, 262] width 246 height 19
drag, startPoint x: 335, startPoint y: 261, endPoint x: 314, endPoint y: 263, distance: 21.8
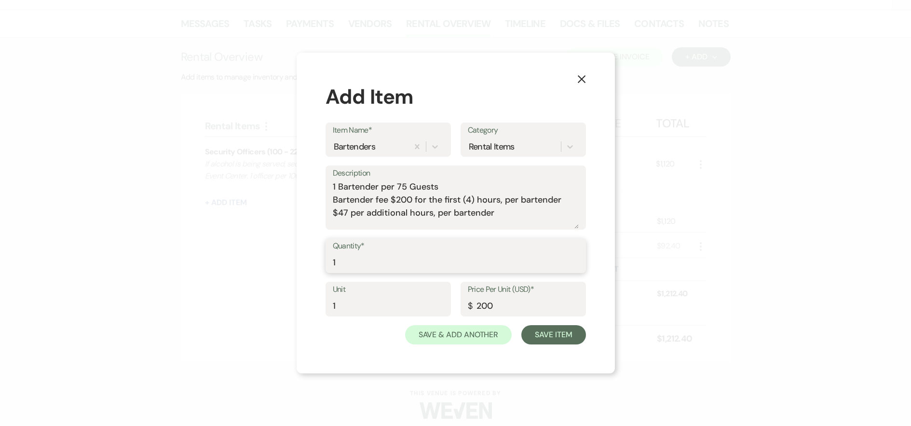
click at [315, 263] on div "X Add Item Item Name* Bartenders Category Rental Items Description 1 Bartender …" at bounding box center [456, 213] width 318 height 321
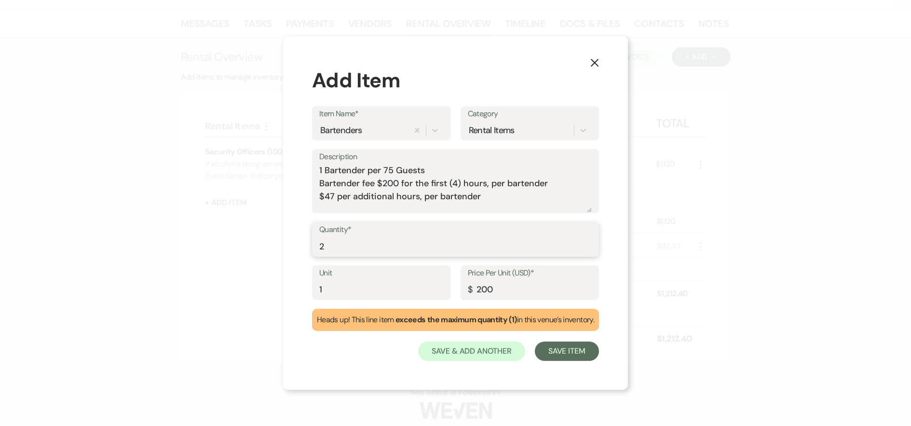
type input "2"
drag, startPoint x: 338, startPoint y: 290, endPoint x: 261, endPoint y: 296, distance: 76.9
click at [268, 296] on div "X Add Item Item Name* Bartenders Category Rental Items Description 1 Bartender …" at bounding box center [455, 213] width 911 height 426
type input "Bartenders"
click at [562, 353] on button "Save Item" at bounding box center [567, 351] width 64 height 19
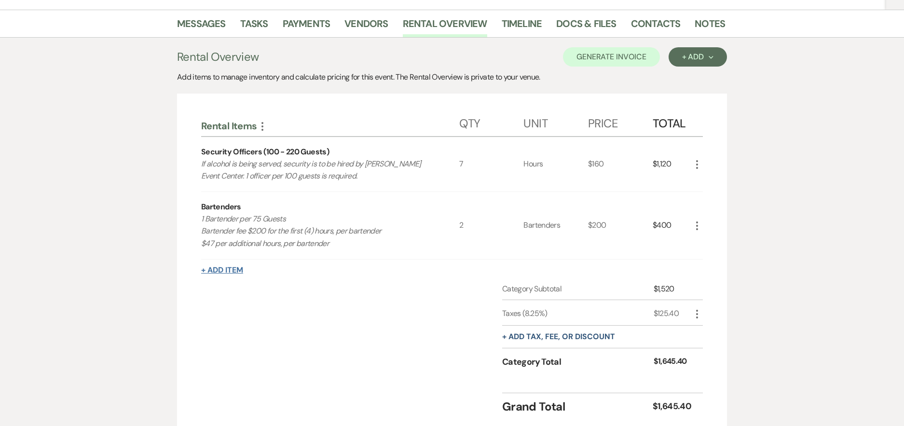
click at [233, 269] on button "+ Add Item" at bounding box center [222, 270] width 42 height 8
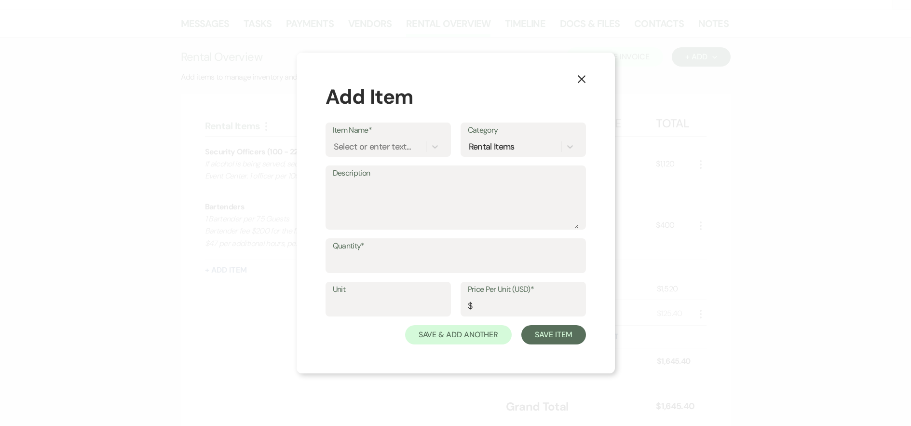
click at [399, 158] on div "Item Name* Select or enter text... Category Rental Items" at bounding box center [456, 144] width 261 height 43
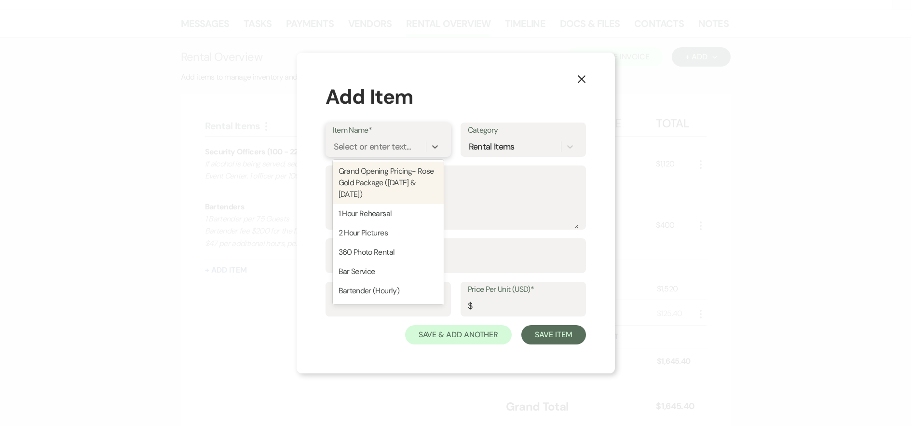
click at [395, 151] on div "Select or enter text..." at bounding box center [373, 146] width 78 height 13
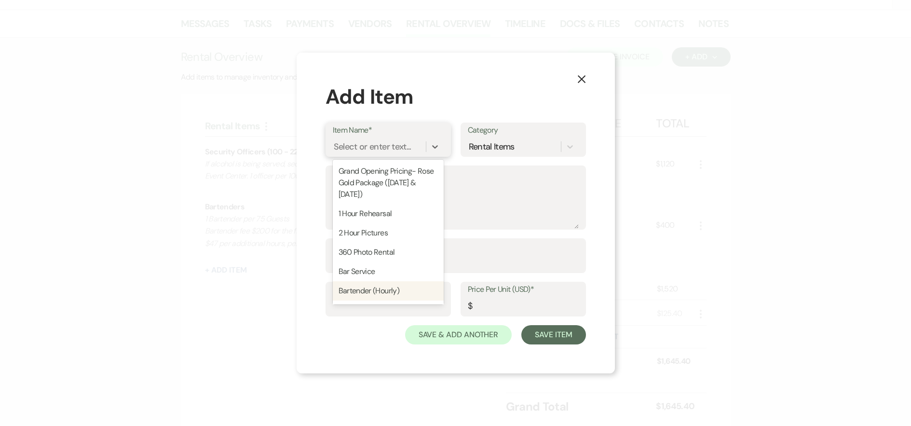
click at [368, 290] on div "Bartender (Hourly)" at bounding box center [388, 290] width 111 height 19
type textarea "1 Bartener Per 75 Guests Bartender fee $200 for the first (4) hours, per barten…"
type input "47"
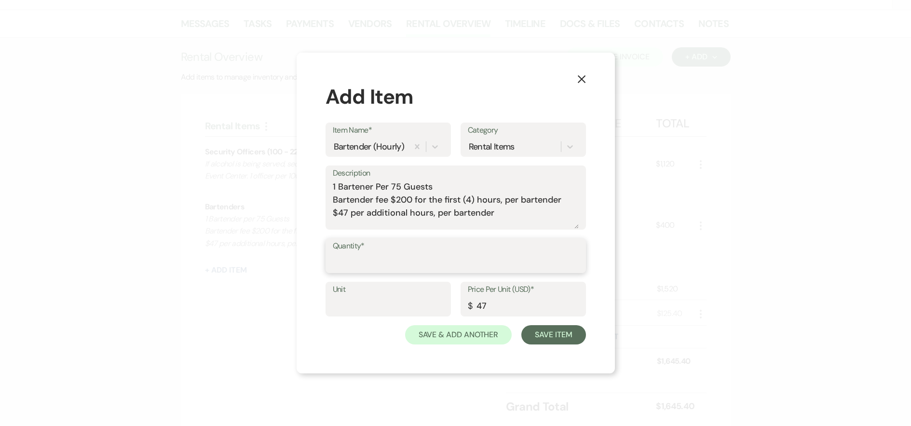
click at [367, 263] on input "Quantity*" at bounding box center [456, 262] width 246 height 19
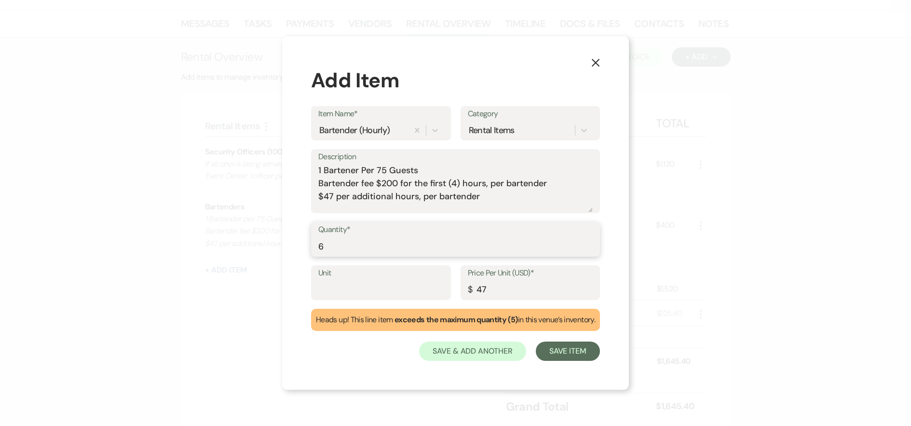
type input "6"
click at [341, 286] on input "Unit" at bounding box center [380, 289] width 125 height 19
drag, startPoint x: 342, startPoint y: 242, endPoint x: 254, endPoint y: 243, distance: 87.3
click at [255, 243] on div "X Add Item Item Name* Bartender (Hourly) Category Rental Items Description 1 Ba…" at bounding box center [455, 213] width 911 height 426
click at [354, 282] on input "Houra" at bounding box center [380, 289] width 125 height 19
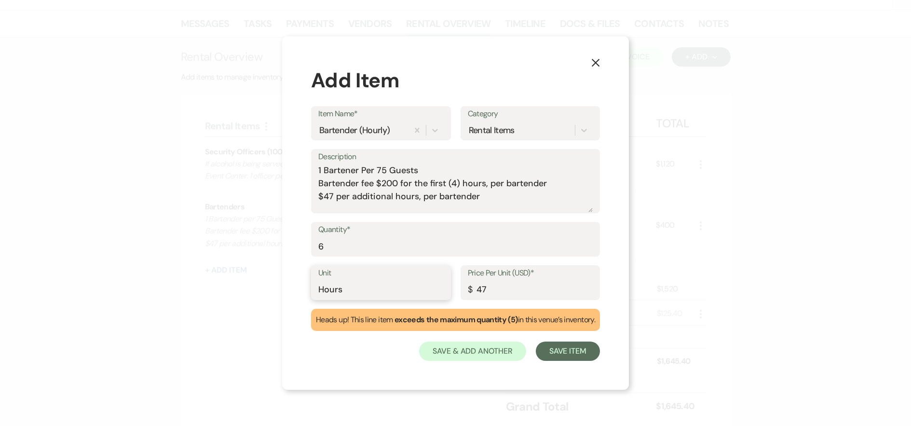
type input "Hours"
drag, startPoint x: 486, startPoint y: 196, endPoint x: 250, endPoint y: 176, distance: 236.7
click at [250, 176] on div "X Add Item Item Name* Bartender (Hourly) Category Rental Items Description 1 Ba…" at bounding box center [455, 213] width 911 height 426
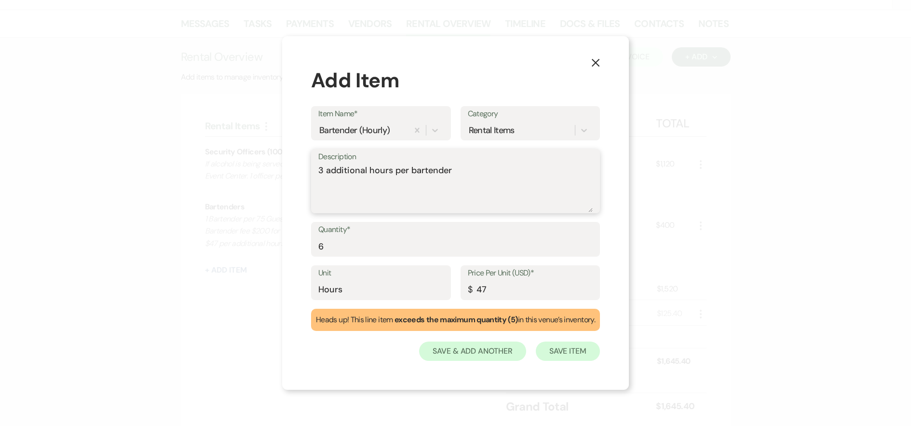
type textarea "3 additional hours per bartender"
click at [563, 349] on button "Save Item" at bounding box center [568, 351] width 64 height 19
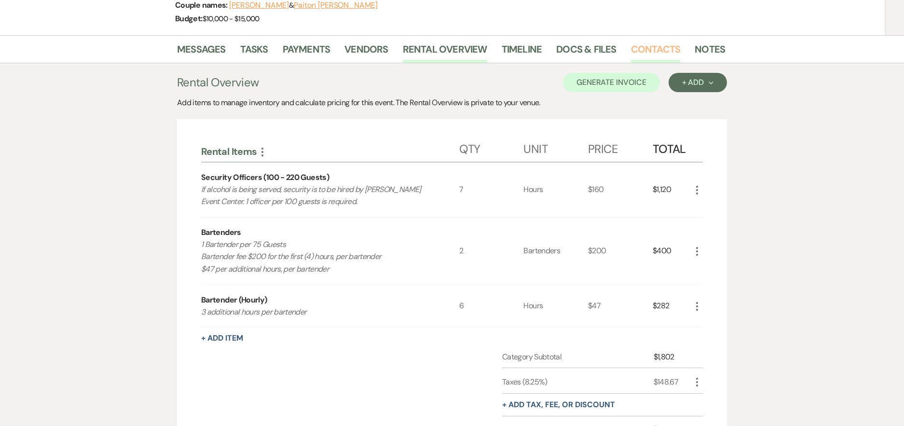
scroll to position [135, 0]
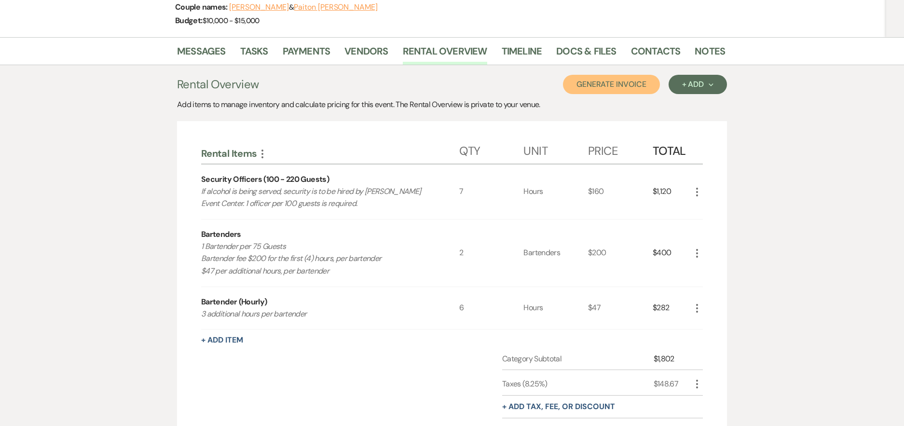
click at [629, 85] on button "Generate Invoice" at bounding box center [611, 84] width 97 height 19
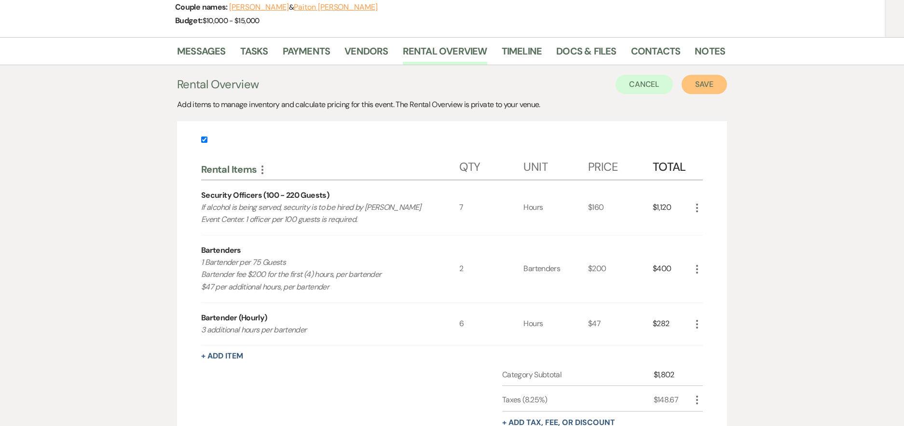
click at [704, 84] on button "Save" at bounding box center [704, 84] width 45 height 19
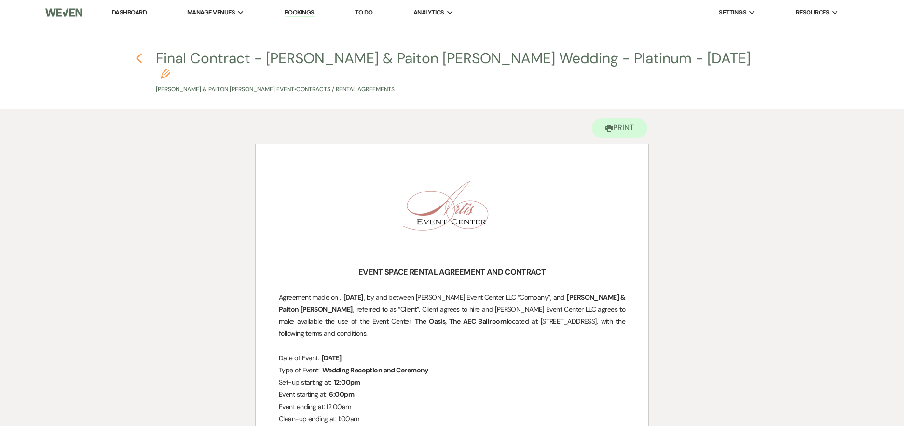
click at [137, 56] on icon "Previous" at bounding box center [139, 59] width 7 height 12
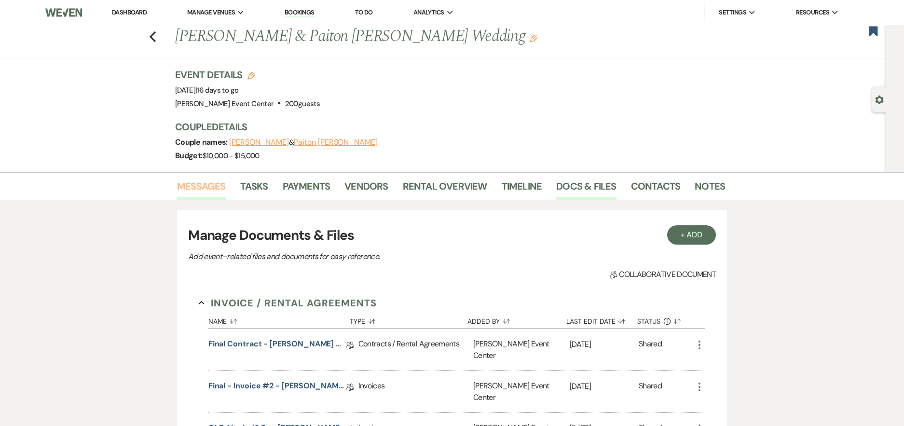
click at [219, 188] on link "Messages" at bounding box center [201, 188] width 49 height 21
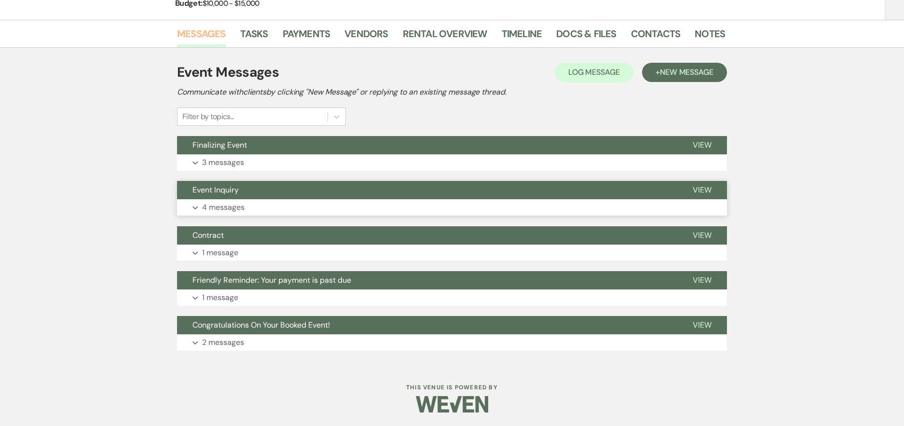
scroll to position [153, 0]
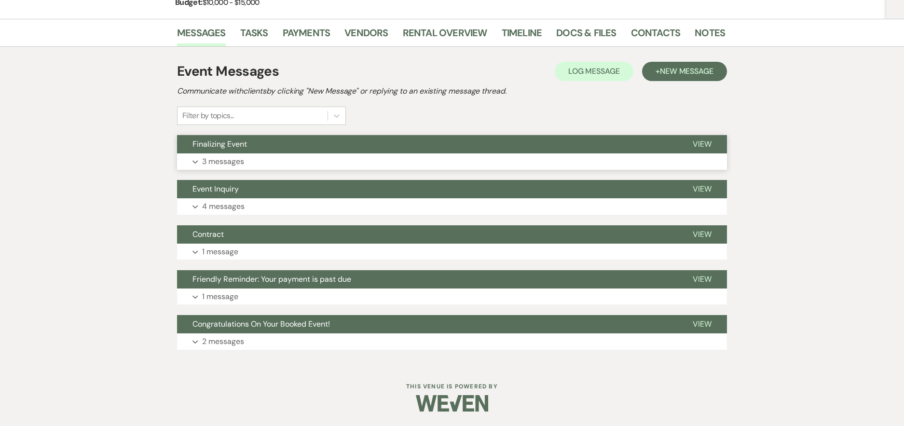
click at [215, 156] on p "3 messages" at bounding box center [223, 161] width 42 height 13
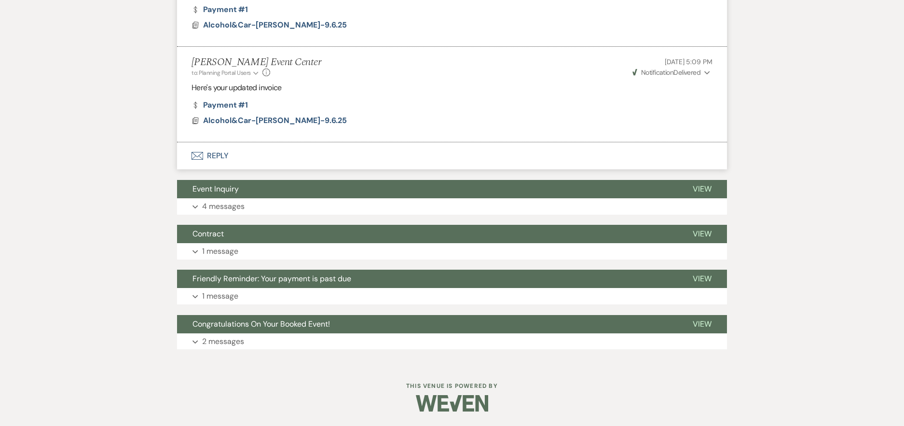
click at [223, 157] on button "Envelope Reply" at bounding box center [452, 155] width 550 height 27
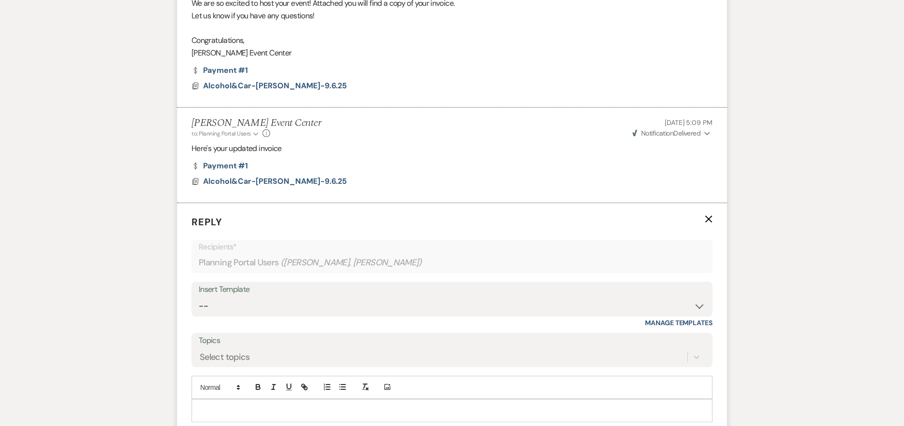
scroll to position [807, 0]
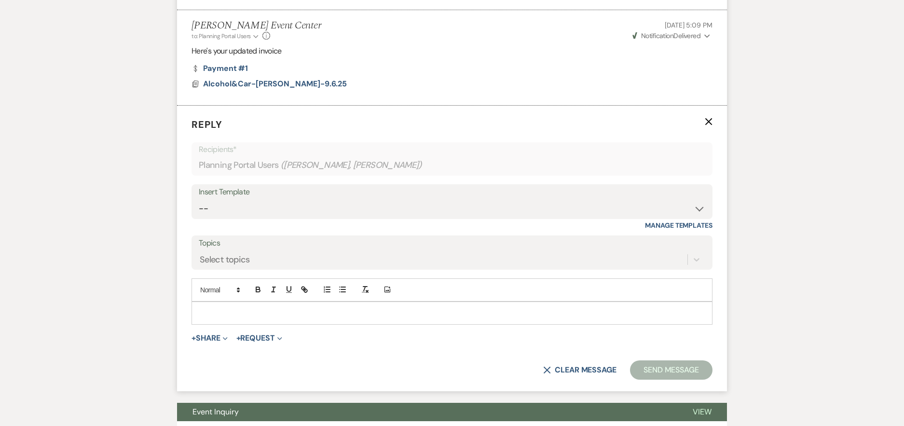
click at [235, 318] on p at bounding box center [452, 313] width 506 height 11
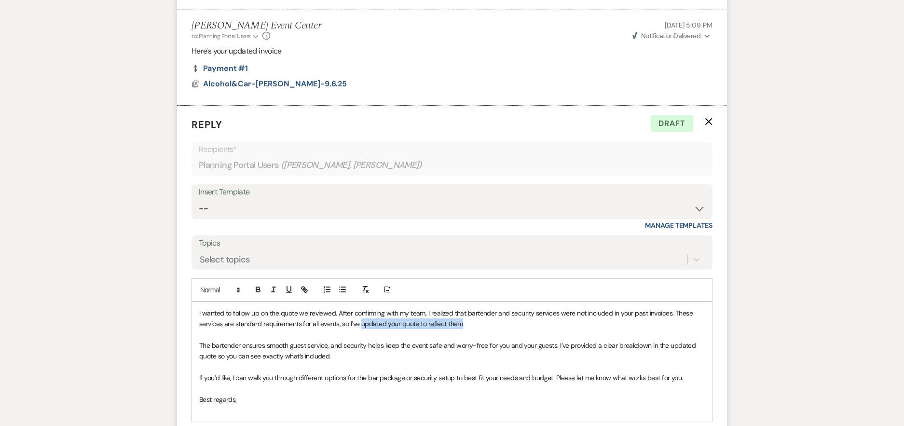
drag, startPoint x: 361, startPoint y: 336, endPoint x: 462, endPoint y: 337, distance: 100.8
click at [462, 328] on span "I wanted to follow up on the quote we reviewed. After confirming with my team, …" at bounding box center [446, 318] width 495 height 19
click at [480, 329] on p "I wanted to follow up on the quote we reviewed. After confirming with my team, …" at bounding box center [452, 319] width 506 height 22
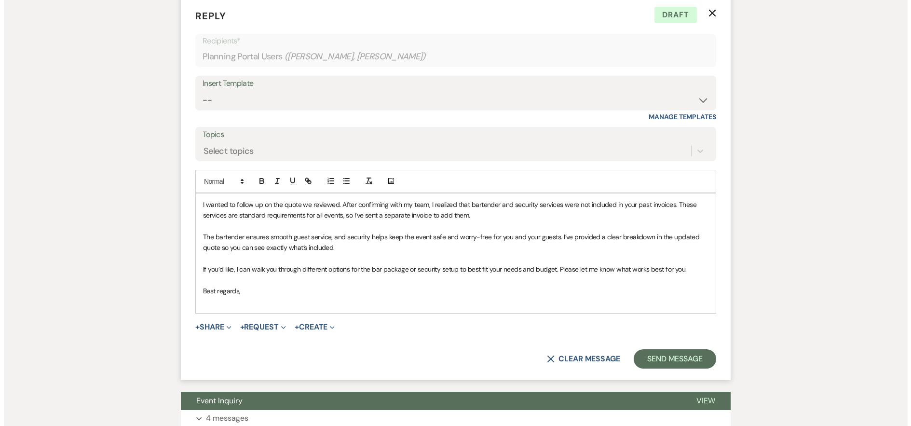
scroll to position [952, 0]
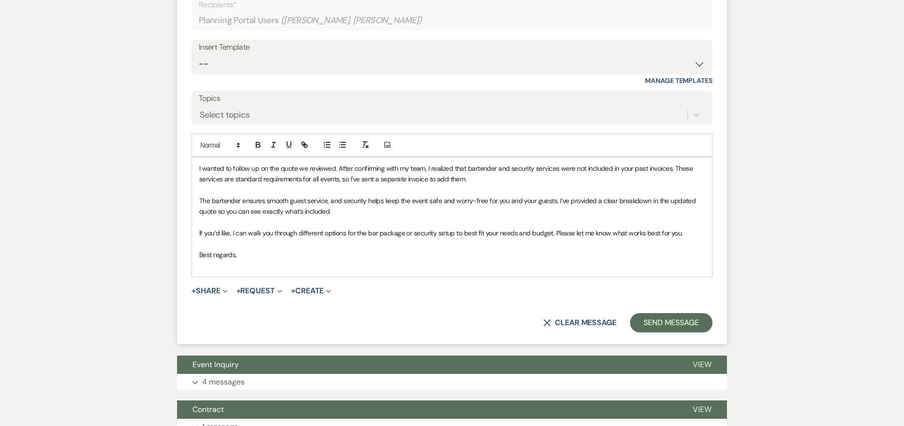
click at [356, 237] on span "If you’d like, I can walk you through different options for the bar package or …" at bounding box center [441, 233] width 484 height 9
drag, startPoint x: 367, startPoint y: 246, endPoint x: 410, endPoint y: 246, distance: 42.9
click at [410, 237] on span "If you’d like, I can walk you through different options for the bar package or …" at bounding box center [441, 233] width 484 height 9
click at [640, 238] on p "If you’d like, I can walk you through different options for the security and ba…" at bounding box center [452, 233] width 506 height 11
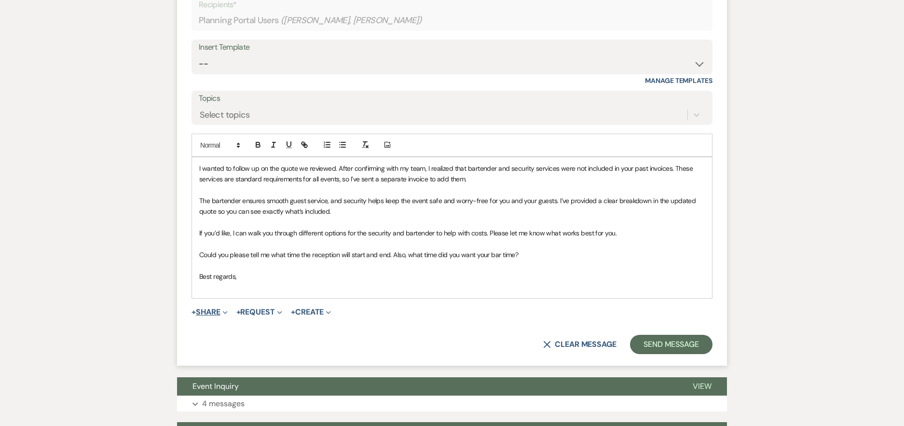
click at [221, 316] on button "+ Share Expand" at bounding box center [210, 312] width 36 height 8
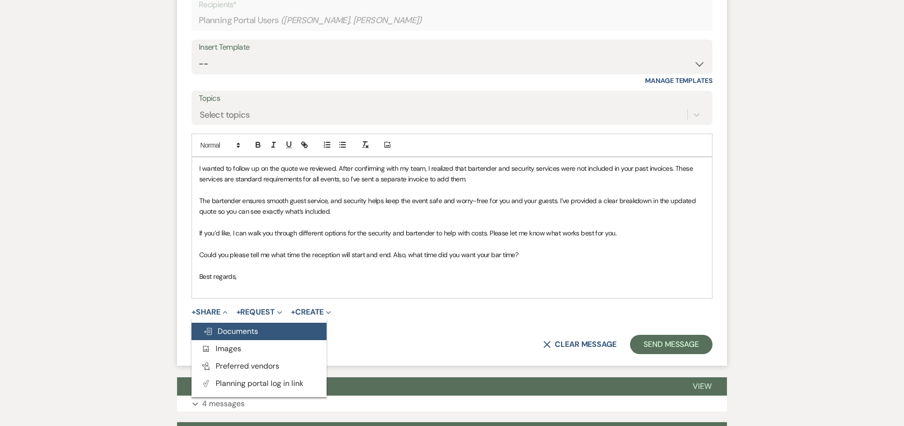
click at [228, 340] on button "Doc Upload Documents" at bounding box center [259, 331] width 135 height 17
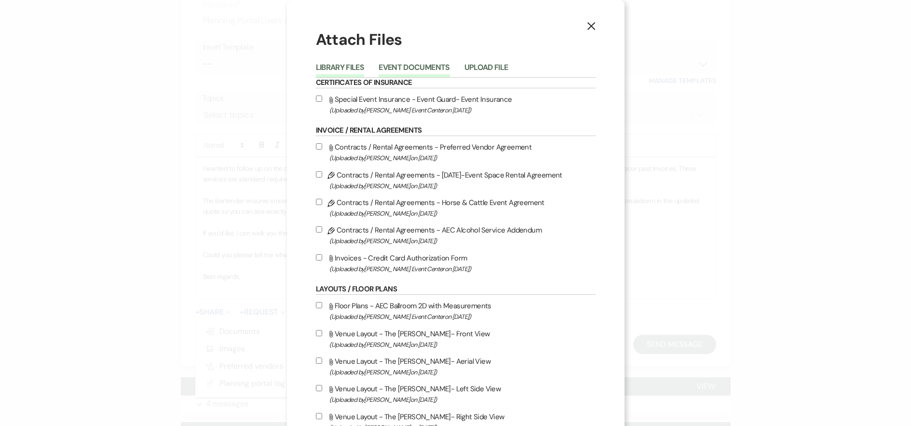
click at [401, 70] on button "Event Documents" at bounding box center [414, 71] width 71 height 14
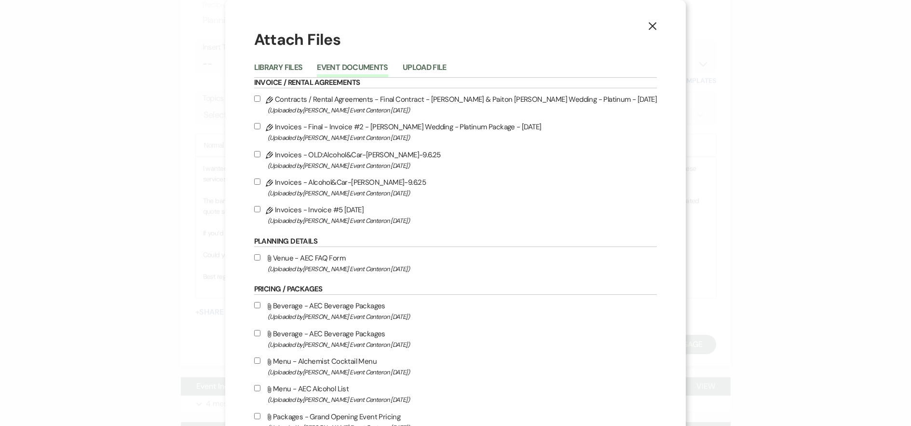
click at [261, 210] on input "Pencil Invoices - Invoice #5 8-20-2025 (Uploaded by Artis Event Center on Aug 2…" at bounding box center [257, 209] width 6 height 6
checkbox input "true"
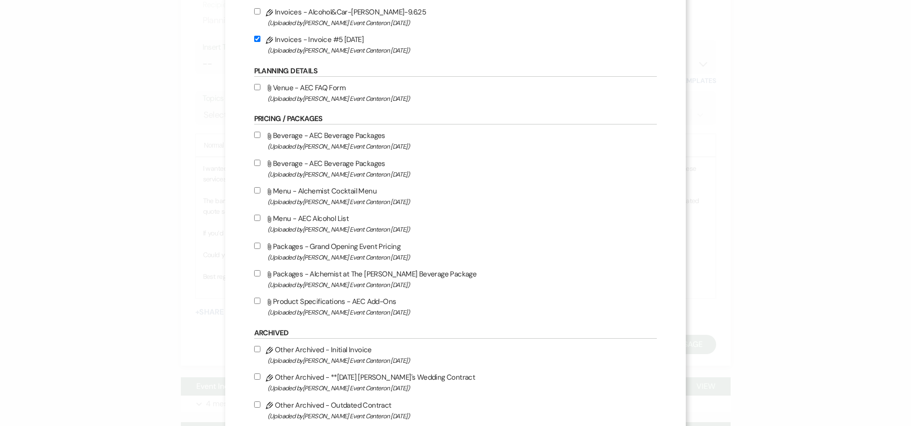
scroll to position [224, 0]
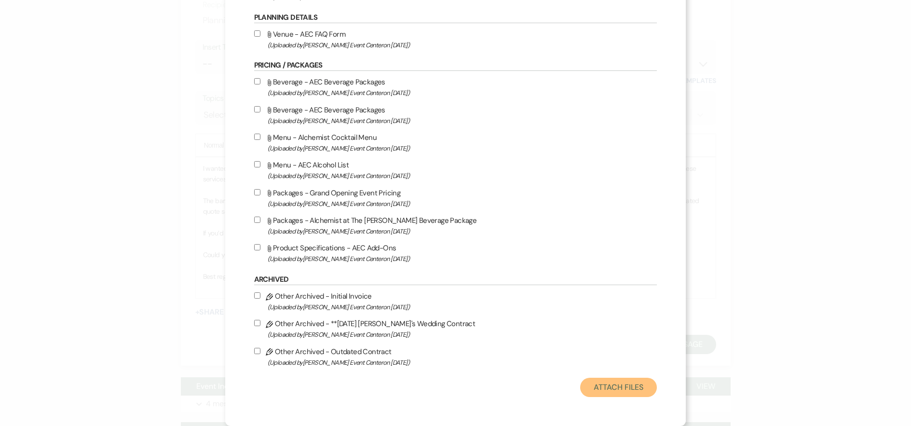
click at [597, 386] on button "Attach Files" at bounding box center [618, 387] width 77 height 19
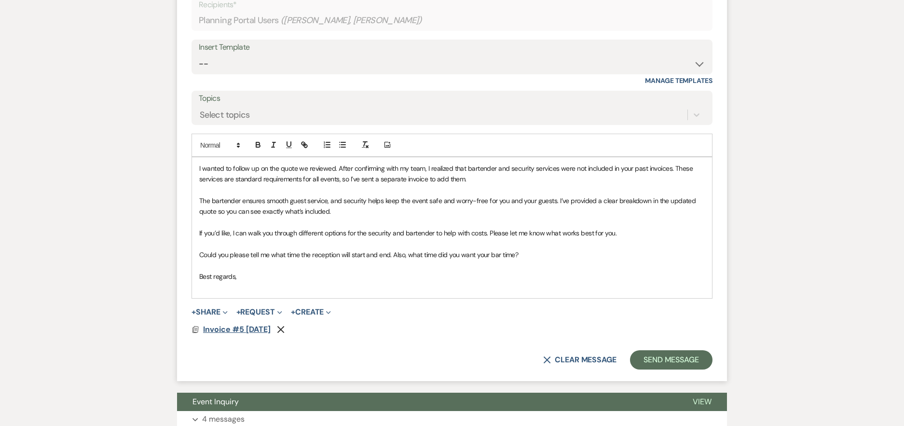
click at [271, 334] on span "Invoice #5 8-20-2025" at bounding box center [237, 329] width 68 height 10
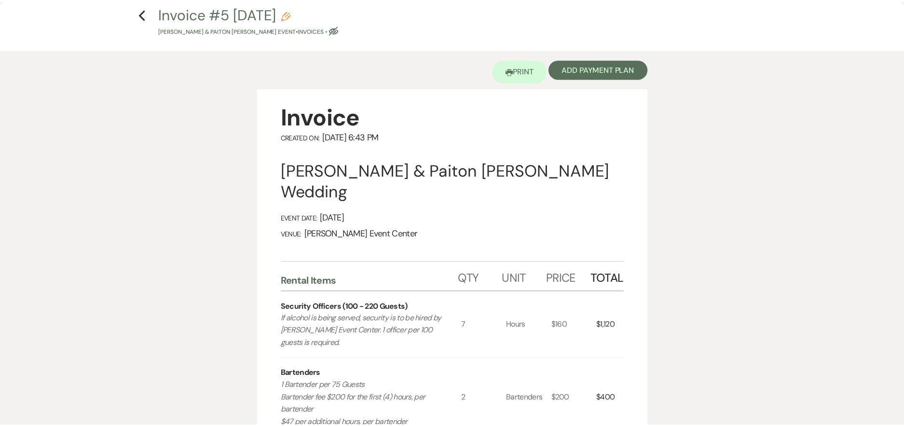
scroll to position [0, 0]
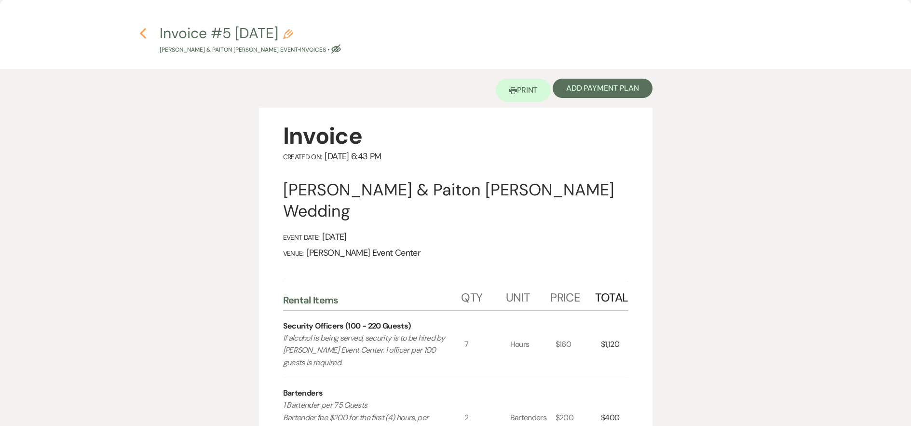
click at [141, 35] on use "button" at bounding box center [143, 33] width 6 height 11
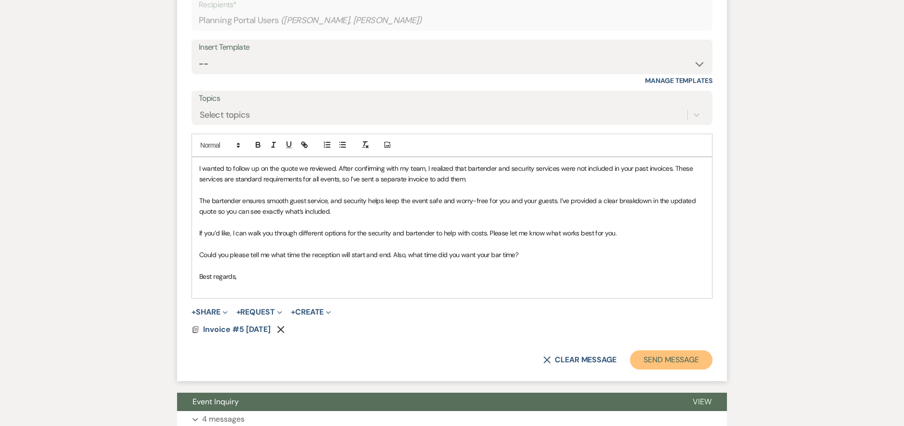
click at [649, 368] on button "Send Message" at bounding box center [671, 359] width 82 height 19
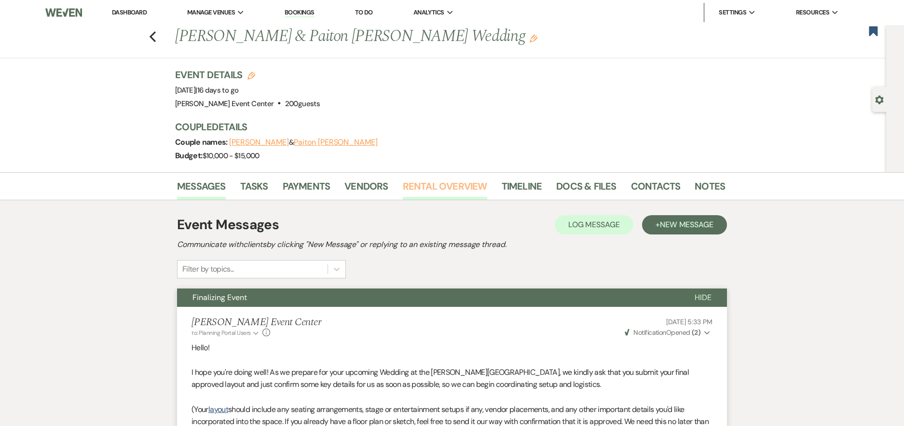
click at [465, 187] on link "Rental Overview" at bounding box center [445, 188] width 84 height 21
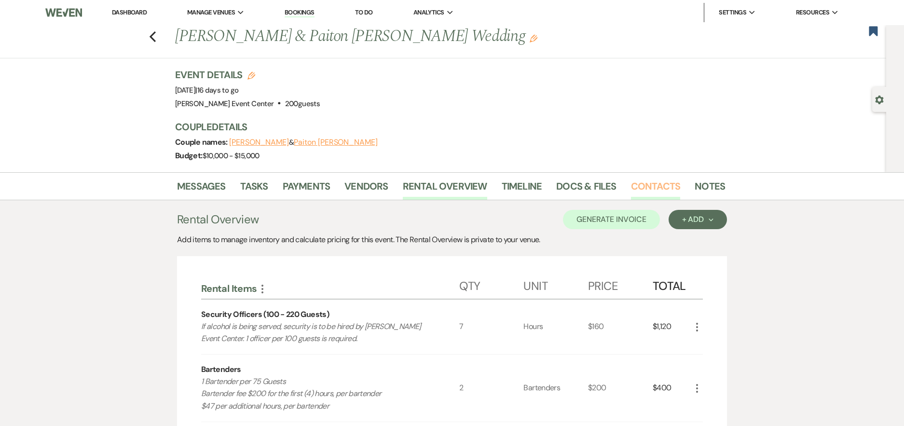
click at [656, 183] on link "Contacts" at bounding box center [656, 188] width 50 height 21
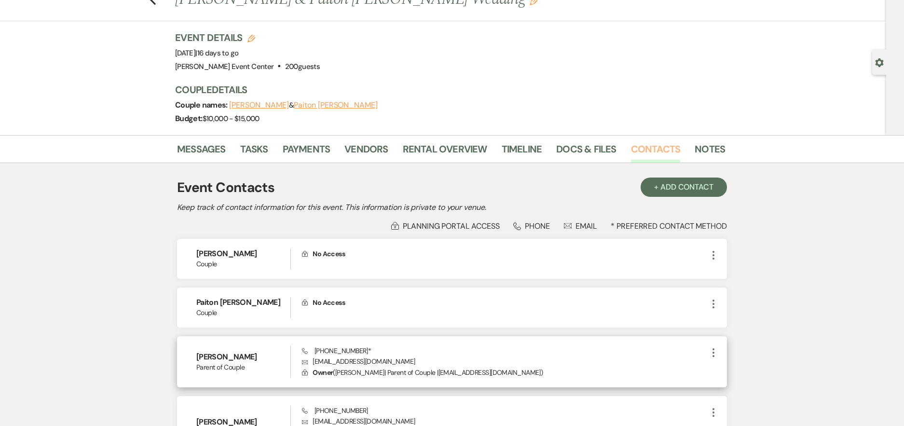
scroll to position [96, 0]
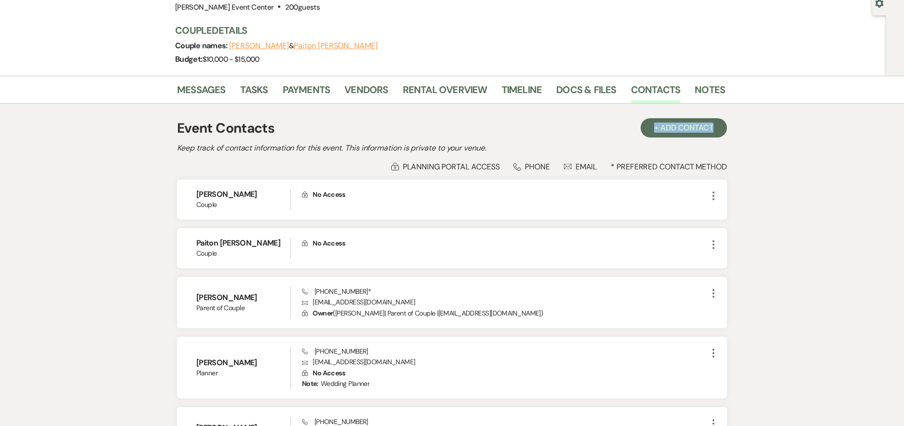
drag, startPoint x: 749, startPoint y: 126, endPoint x: 614, endPoint y: 132, distance: 135.7
click at [615, 132] on div "Messages Tasks Payments Vendors Rental Overview Timeline Docs & Files Contacts …" at bounding box center [452, 279] width 904 height 406
click at [614, 132] on div "Event Contacts + Add Contact" at bounding box center [452, 128] width 550 height 20
click at [776, 145] on div "Messages Tasks Payments Vendors Rental Overview Timeline Docs & Files Contacts …" at bounding box center [452, 279] width 904 height 406
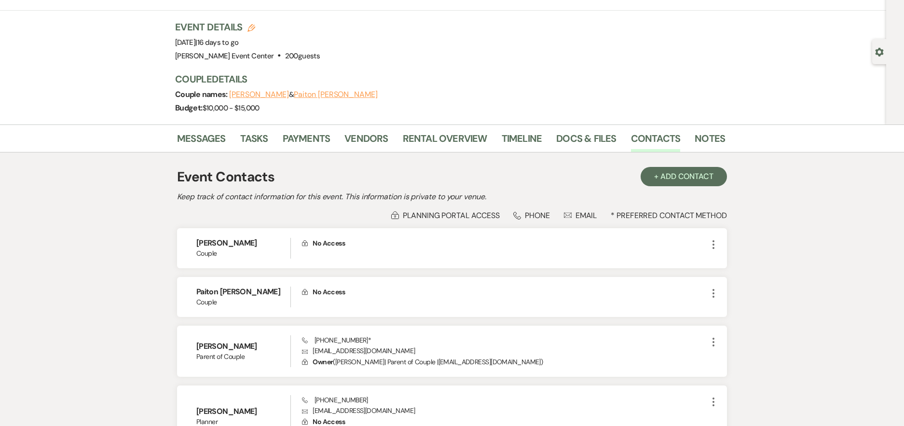
scroll to position [48, 0]
click at [378, 140] on link "Vendors" at bounding box center [365, 140] width 43 height 21
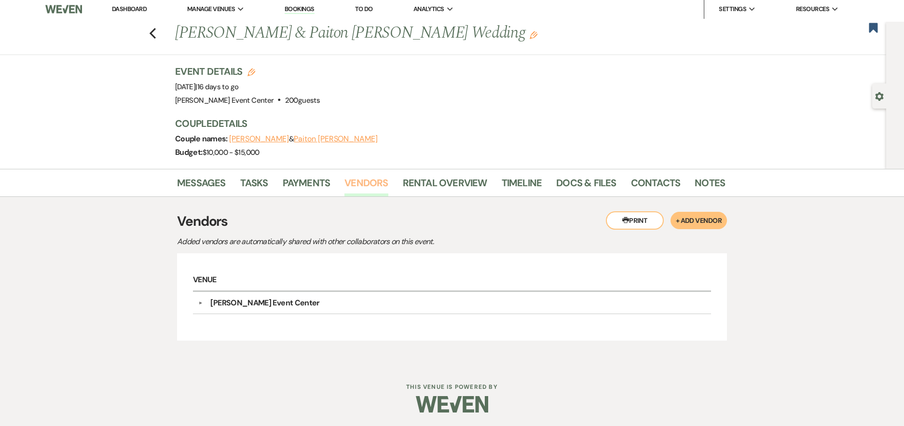
scroll to position [4, 0]
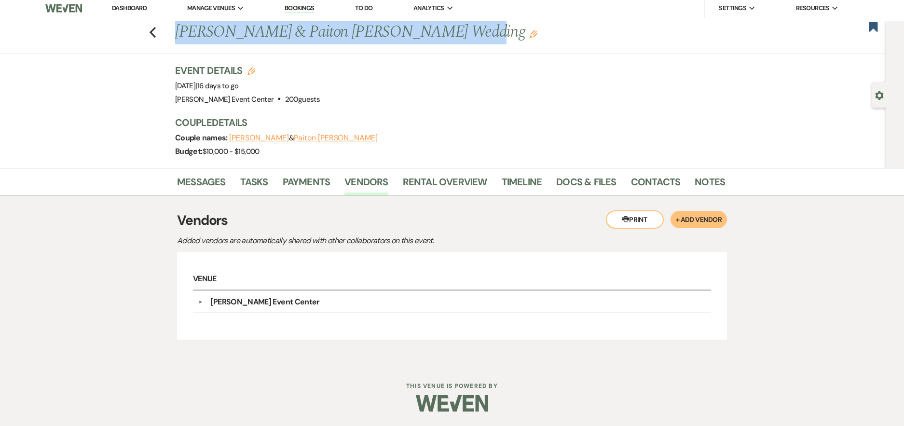
drag, startPoint x: 451, startPoint y: 35, endPoint x: 180, endPoint y: 41, distance: 270.2
click at [180, 41] on h1 "William Peoples & Paiton Maples's Wedding Edit" at bounding box center [391, 32] width 432 height 23
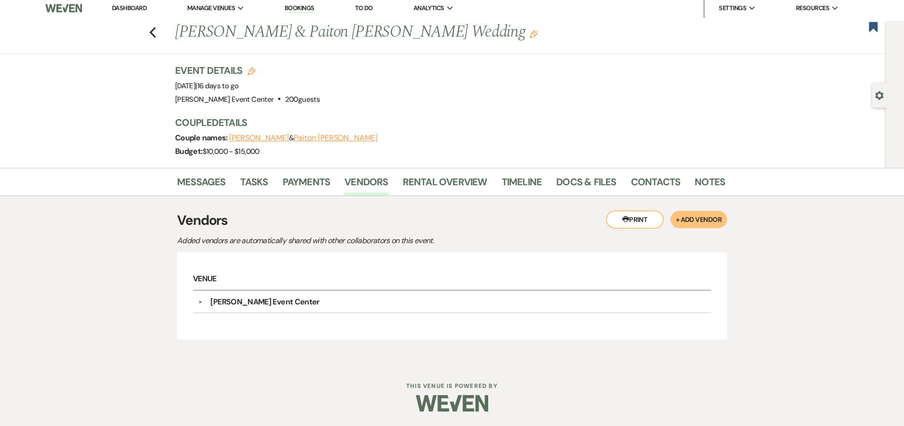
click at [519, 35] on h1 "William Peoples & Paiton Maples's Wedding Edit" at bounding box center [391, 32] width 432 height 23
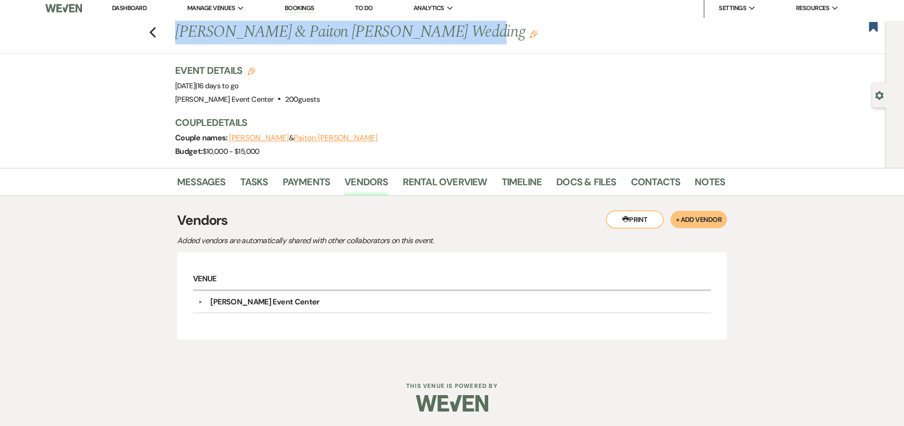
drag, startPoint x: 458, startPoint y: 34, endPoint x: 179, endPoint y: 32, distance: 278.4
click at [179, 32] on h1 "William Peoples & Paiton Maples's Wedding Edit" at bounding box center [391, 32] width 432 height 23
click at [433, 34] on h1 "William Peoples & Paiton Maples's Wedding Edit" at bounding box center [391, 32] width 432 height 23
drag, startPoint x: 441, startPoint y: 35, endPoint x: 178, endPoint y: 43, distance: 264.0
click at [178, 43] on div "Previous William Peoples & Paiton Maples's Wedding Edit" at bounding box center [445, 32] width 550 height 23
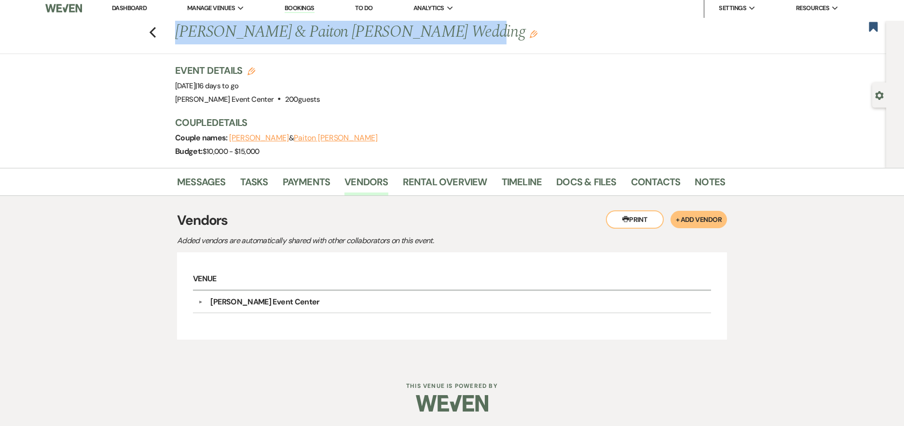
scroll to position [0, 0]
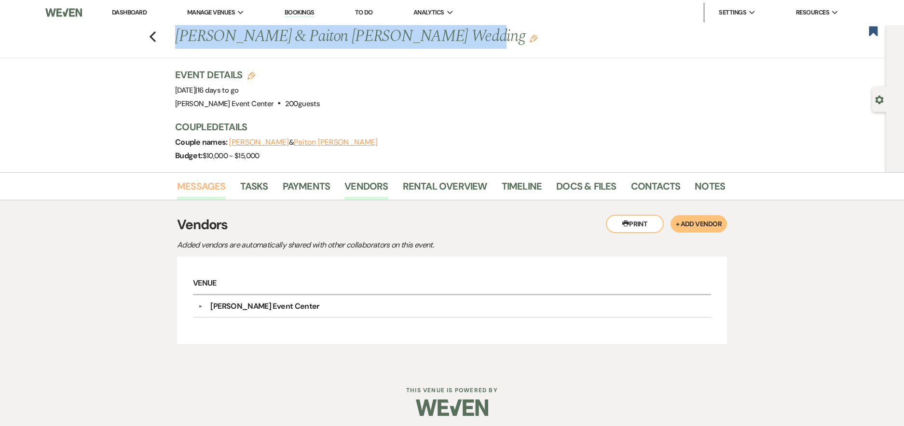
click at [209, 181] on link "Messages" at bounding box center [201, 188] width 49 height 21
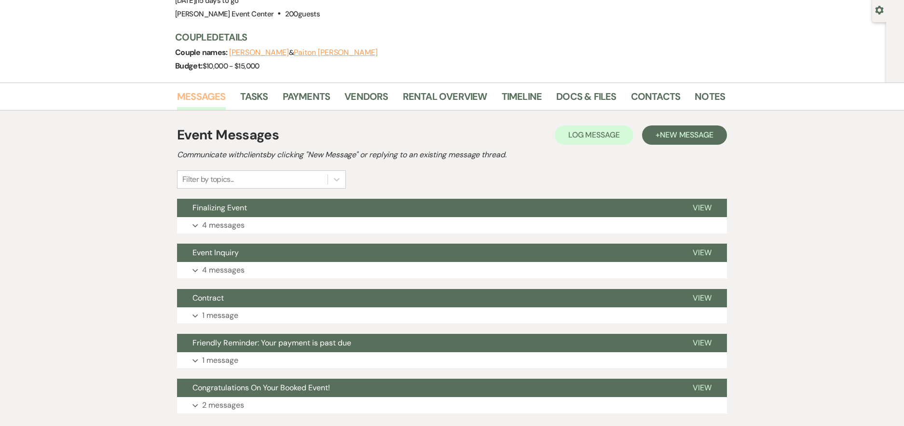
scroll to position [145, 0]
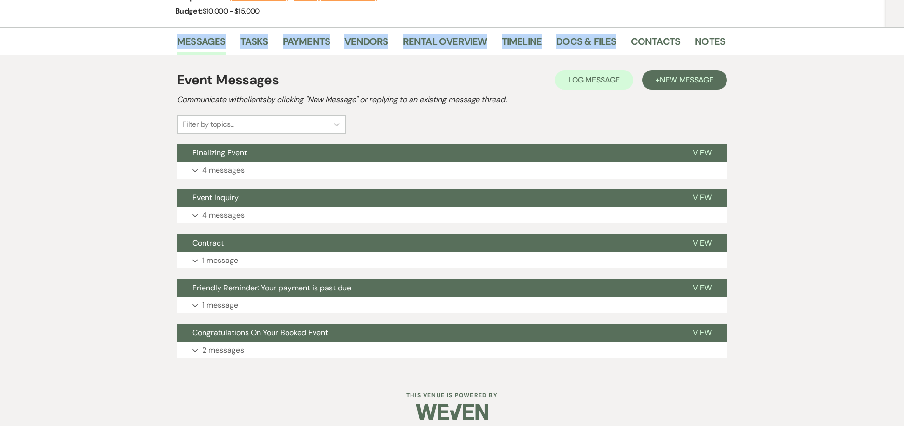
drag, startPoint x: 649, startPoint y: 27, endPoint x: 644, endPoint y: 16, distance: 11.7
click at [645, 18] on div "Previous William Peoples & Paiton Maples's Wedding Edit Bookmark Gear Settings …" at bounding box center [452, 126] width 904 height 493
click at [644, 45] on link "Contacts" at bounding box center [656, 44] width 50 height 21
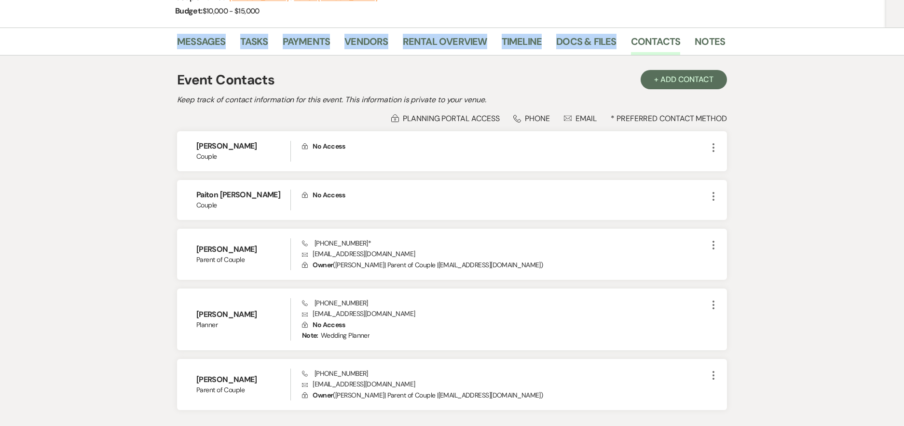
click at [438, 27] on div "Messages Tasks Payments Vendors Rental Overview Timeline Docs & Files Contacts …" at bounding box center [452, 41] width 904 height 28
click at [378, 52] on link "Vendors" at bounding box center [365, 44] width 43 height 21
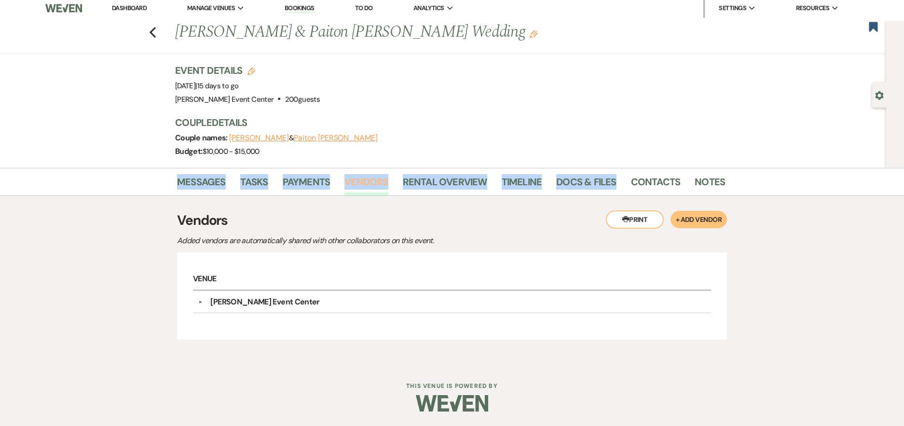
click at [370, 182] on link "Vendors" at bounding box center [365, 184] width 43 height 21
click at [308, 181] on link "Payments" at bounding box center [307, 184] width 48 height 21
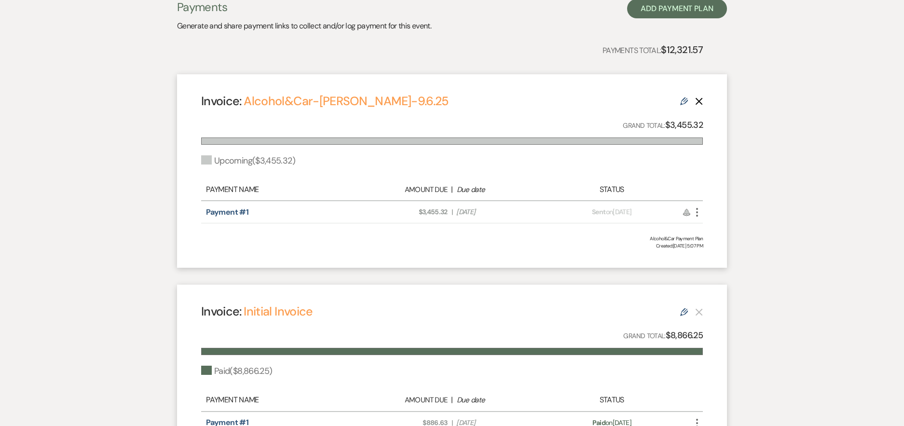
scroll to position [96, 0]
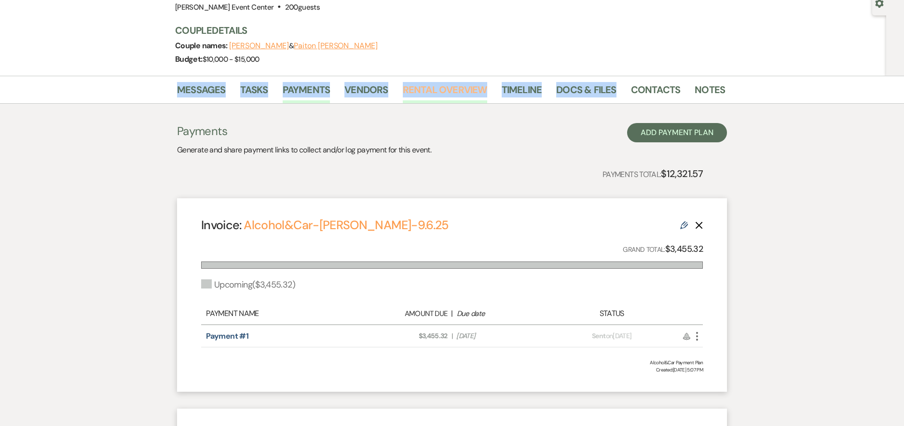
click at [410, 93] on link "Rental Overview" at bounding box center [445, 92] width 84 height 21
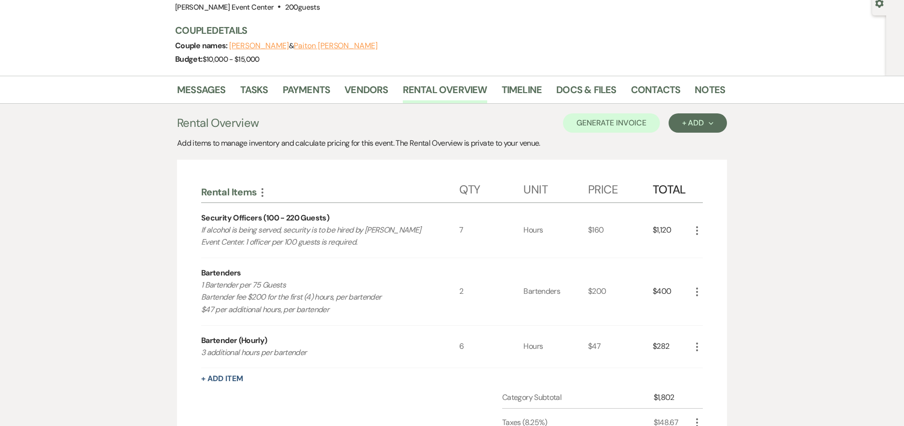
click at [857, 107] on div "Messages Tasks Payments Vendors Rental Overview Timeline Docs & Files Contacts …" at bounding box center [452, 312] width 904 height 472
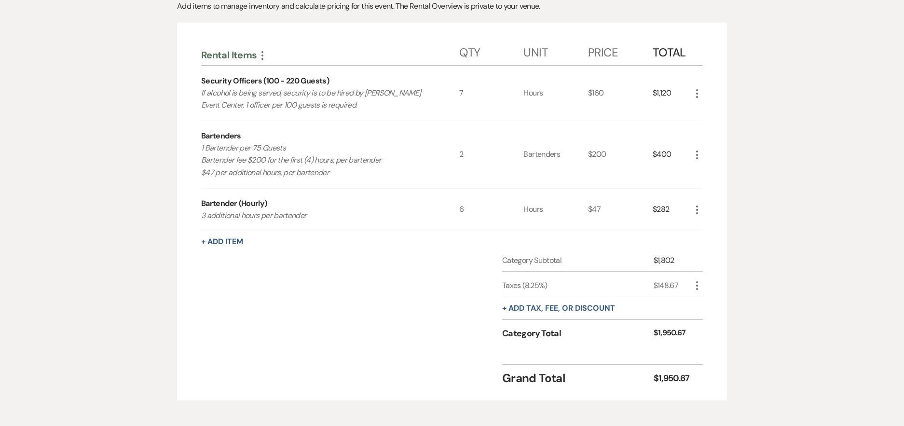
scroll to position [241, 0]
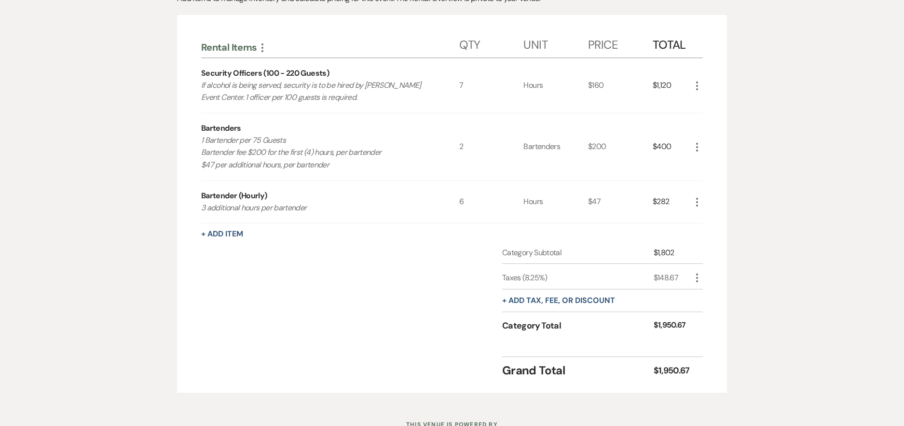
click at [700, 146] on icon "More" at bounding box center [697, 147] width 12 height 12
click at [697, 176] on button "X Delete" at bounding box center [717, 180] width 52 height 15
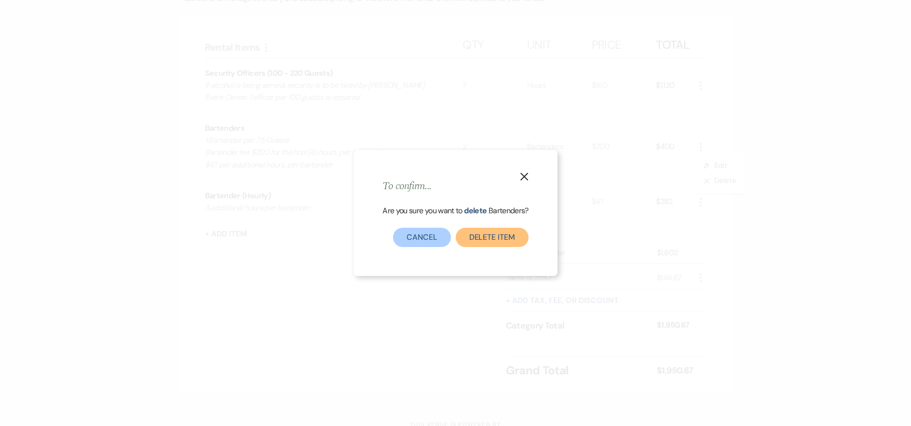
click at [484, 237] on button "Delete Item" at bounding box center [492, 237] width 73 height 19
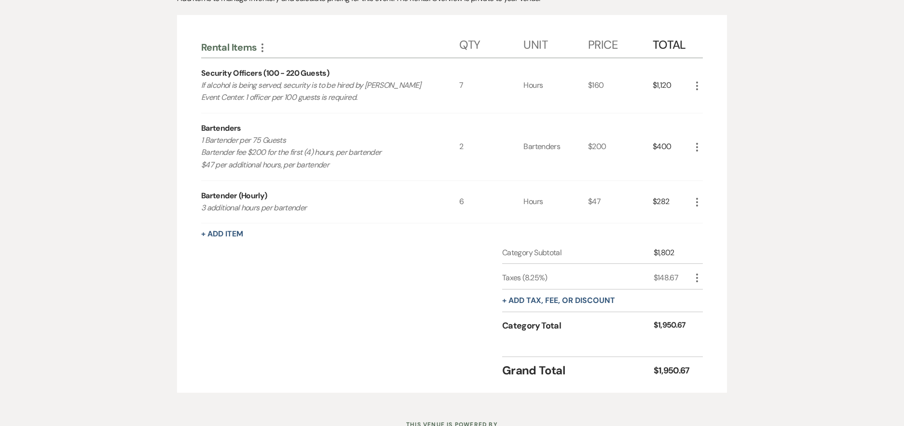
scroll to position [212, 0]
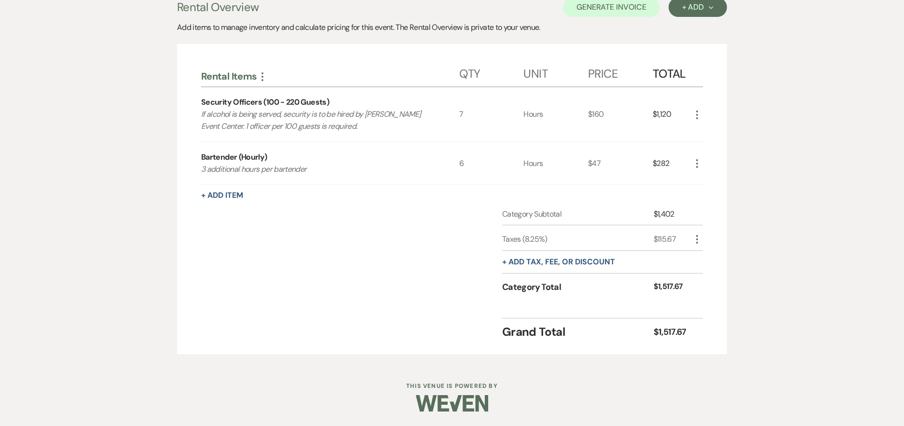
click at [695, 162] on icon "More" at bounding box center [697, 164] width 12 height 12
click at [701, 201] on button "X Delete" at bounding box center [717, 197] width 52 height 15
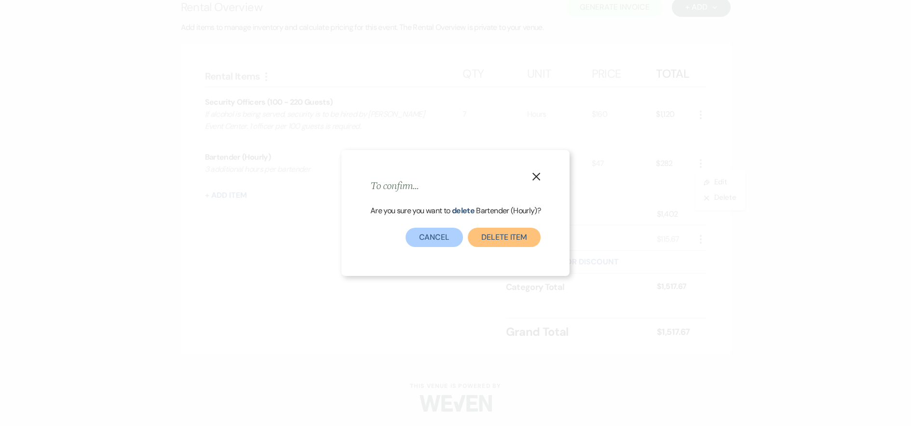
click at [486, 232] on button "Delete Item" at bounding box center [504, 237] width 73 height 19
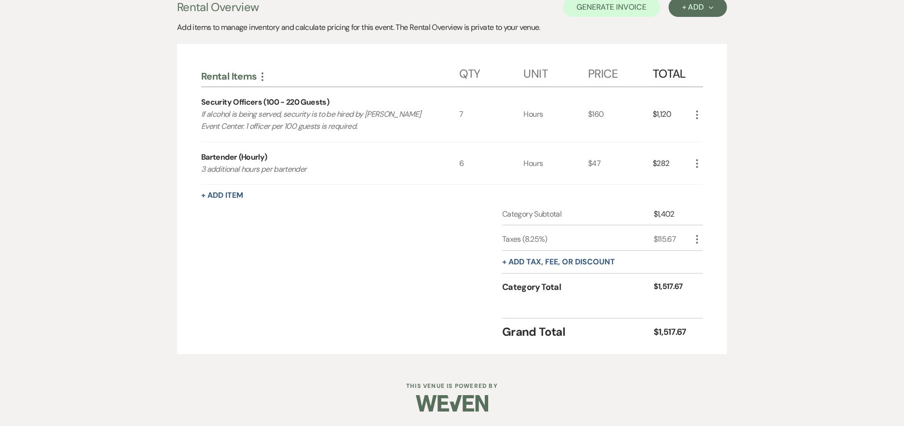
scroll to position [170, 0]
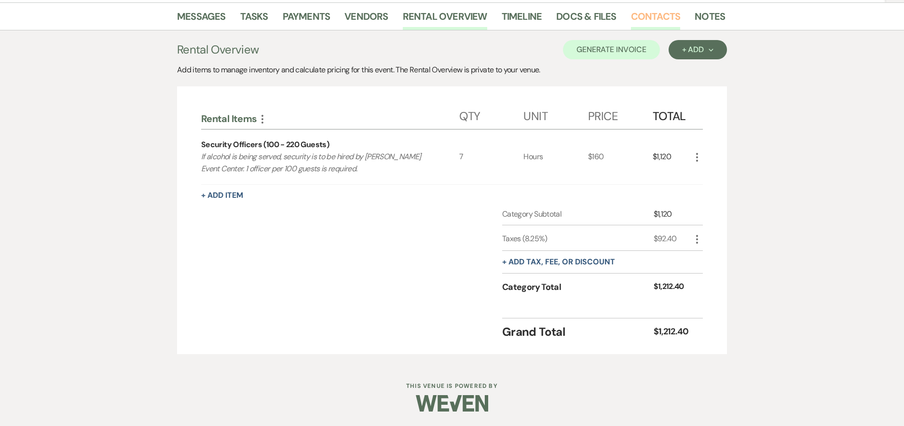
click at [649, 19] on link "Contacts" at bounding box center [656, 19] width 50 height 21
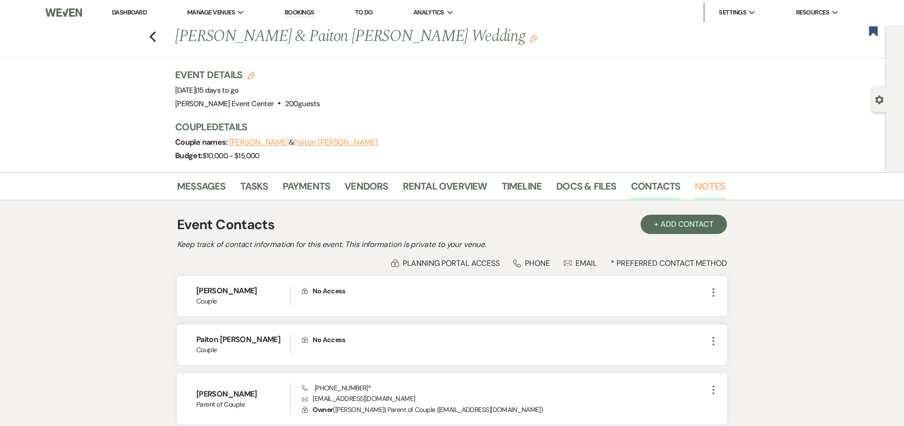
click at [705, 191] on link "Notes" at bounding box center [710, 188] width 30 height 21
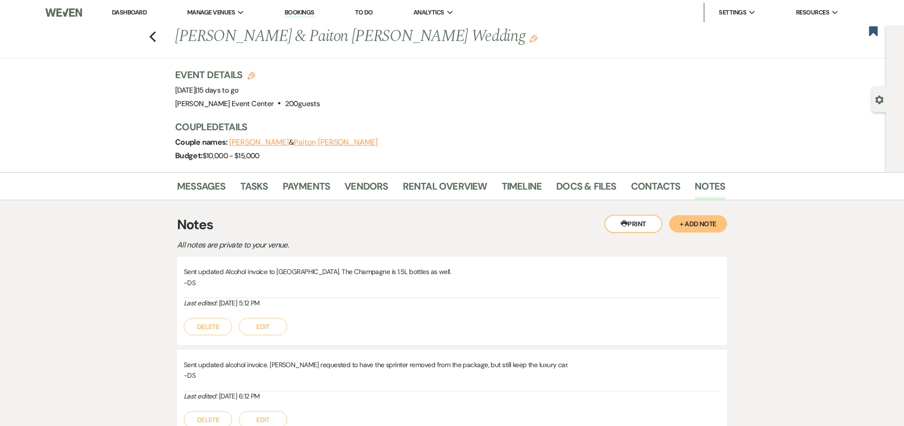
click at [688, 221] on button "+ Add Note" at bounding box center [698, 223] width 58 height 17
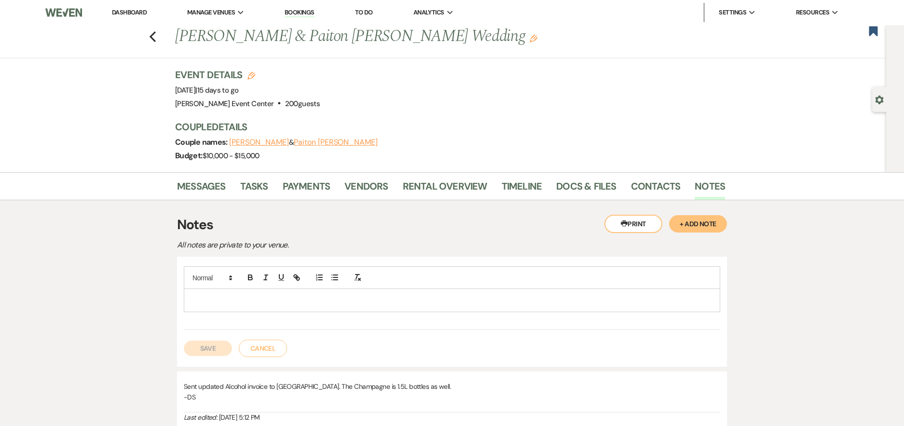
click at [420, 301] on p at bounding box center [452, 300] width 521 height 11
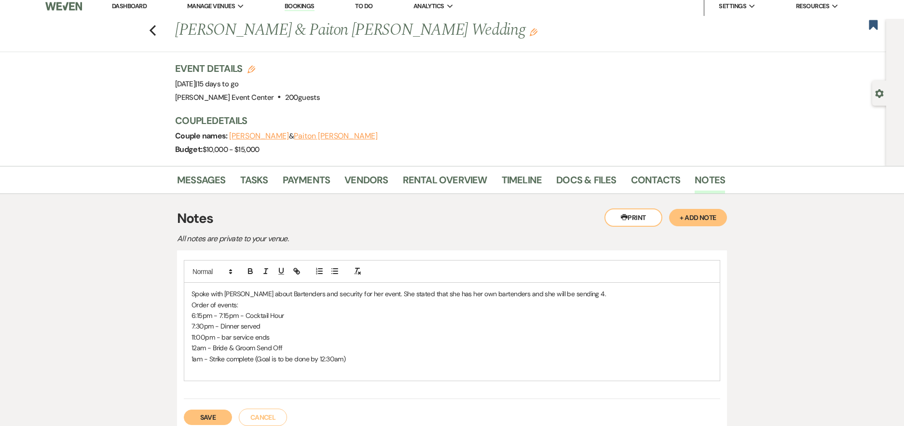
scroll to position [48, 0]
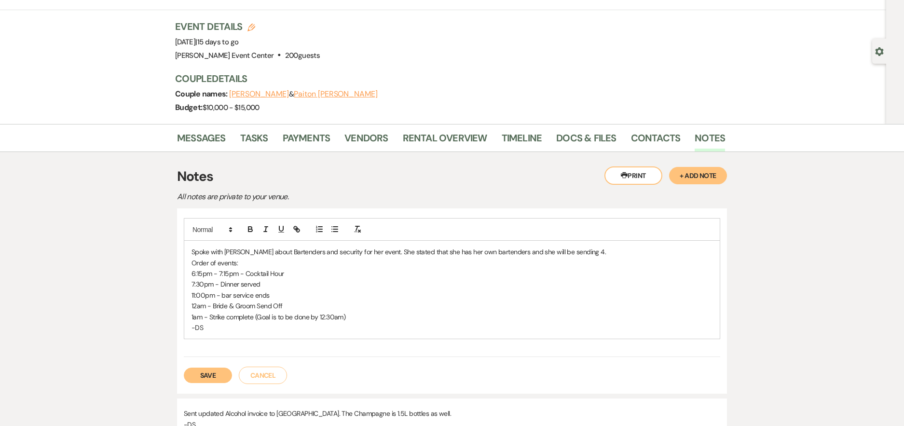
click at [361, 322] on p "-DS" at bounding box center [452, 327] width 521 height 11
click at [590, 253] on p "Spoke with Zaneta about Bartenders and security for her event. She stated that …" at bounding box center [452, 252] width 521 height 11
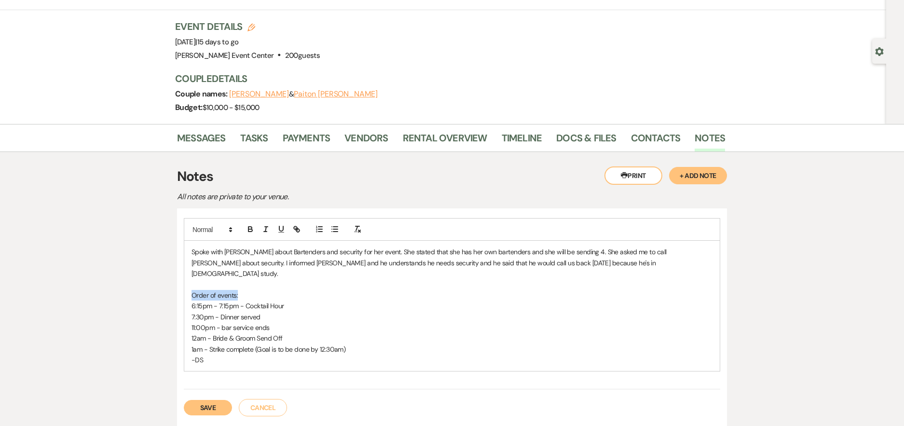
drag, startPoint x: 196, startPoint y: 286, endPoint x: 190, endPoint y: 286, distance: 6.8
click at [190, 286] on div "Spoke with Zaneta about Bartenders and security for her event. She stated that …" at bounding box center [451, 306] width 535 height 130
click at [249, 229] on icon "button" at bounding box center [250, 230] width 4 height 2
click at [261, 290] on p "Order of events:" at bounding box center [452, 295] width 521 height 11
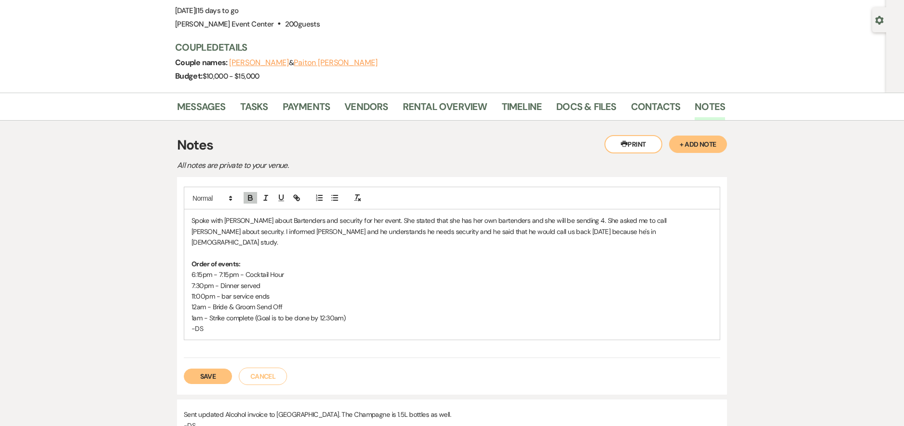
scroll to position [96, 0]
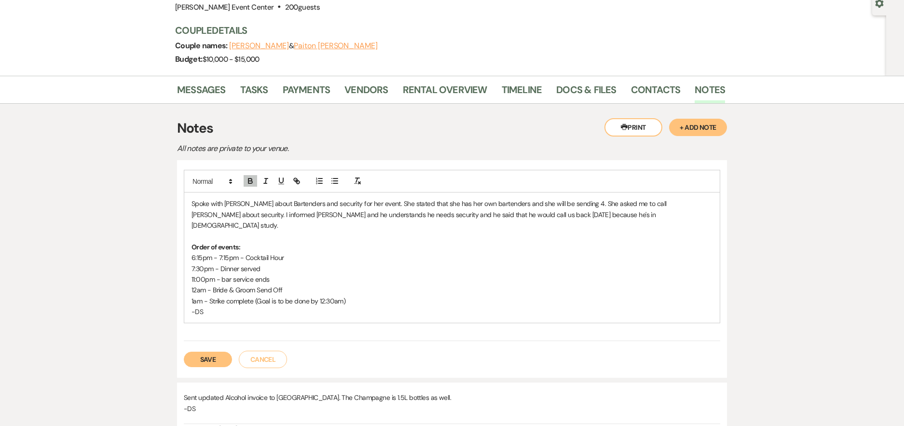
click at [377, 296] on p "1am - Strike complete (Goal is to be done by 12:30am)" at bounding box center [452, 301] width 521 height 11
click at [378, 296] on p "1am - Strike complete (Goal is to be done by 12:30am)" at bounding box center [452, 301] width 521 height 11
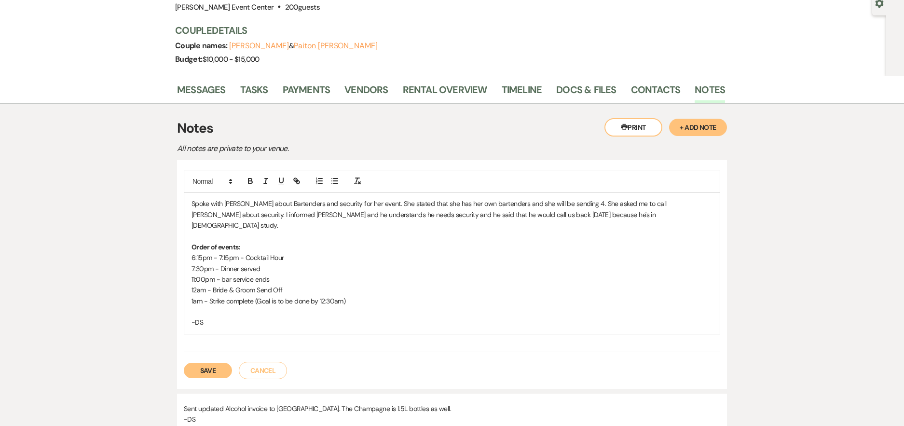
click at [210, 363] on button "Save" at bounding box center [208, 370] width 48 height 15
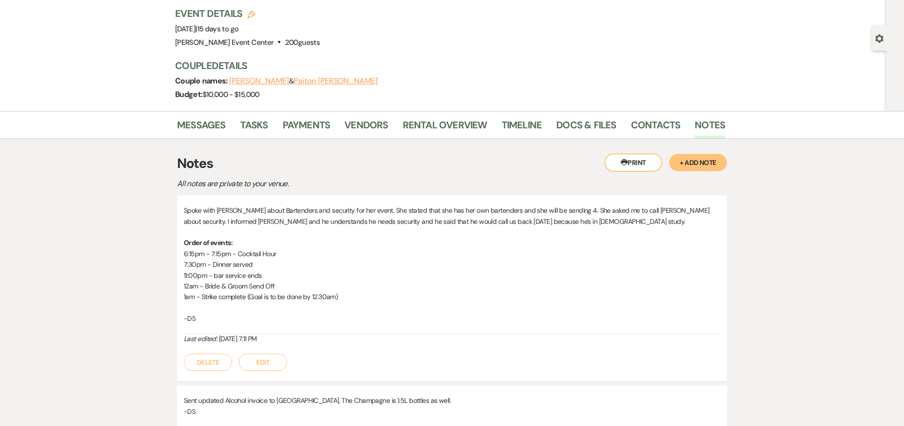
scroll to position [145, 0]
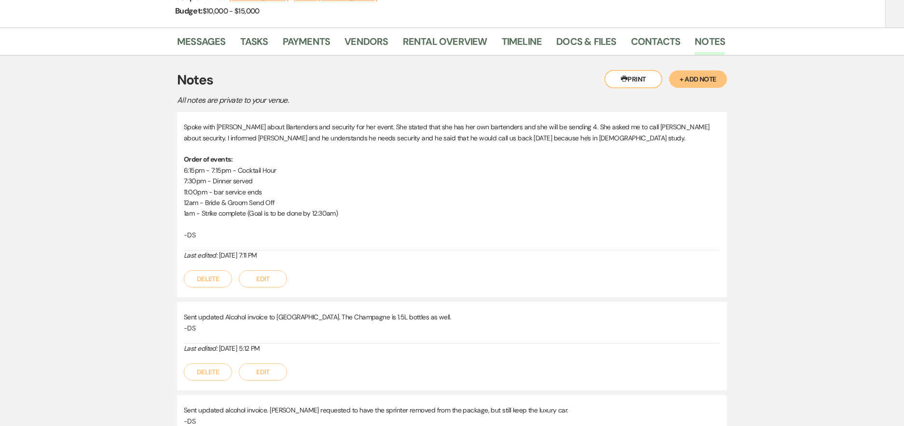
click at [253, 276] on button "Edit" at bounding box center [263, 278] width 48 height 17
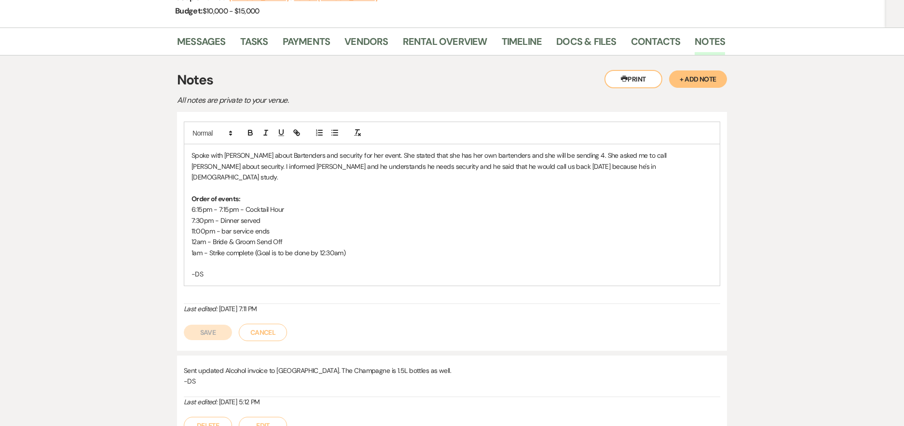
click at [584, 166] on p "Spoke with Zaneta about Bartenders and security for her event. She stated that …" at bounding box center [452, 166] width 521 height 32
drag, startPoint x: 207, startPoint y: 336, endPoint x: 187, endPoint y: 337, distance: 20.3
click at [194, 339] on button "Save" at bounding box center [208, 332] width 48 height 15
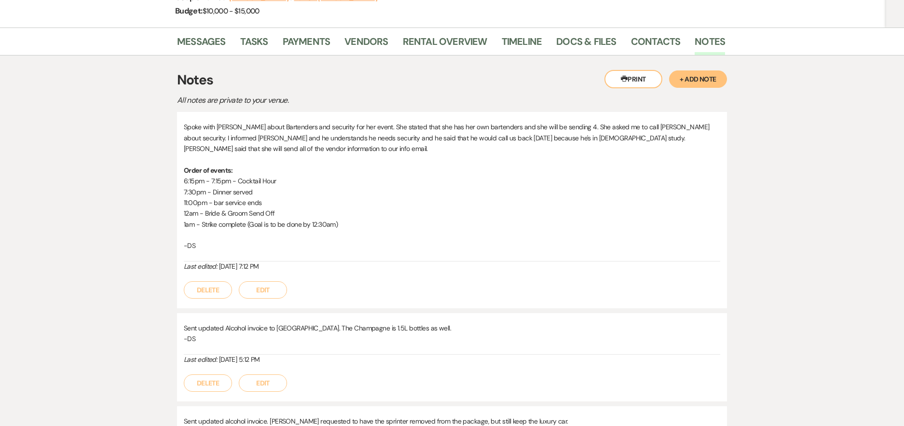
scroll to position [0, 0]
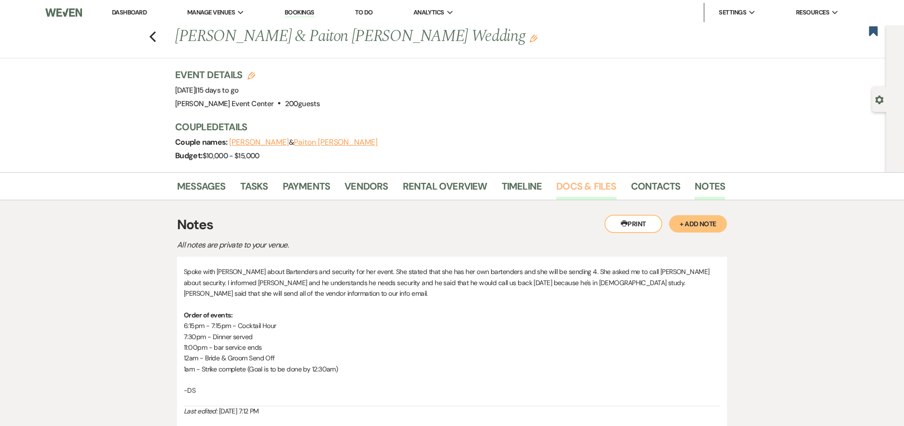
click at [581, 188] on link "Docs & Files" at bounding box center [586, 188] width 60 height 21
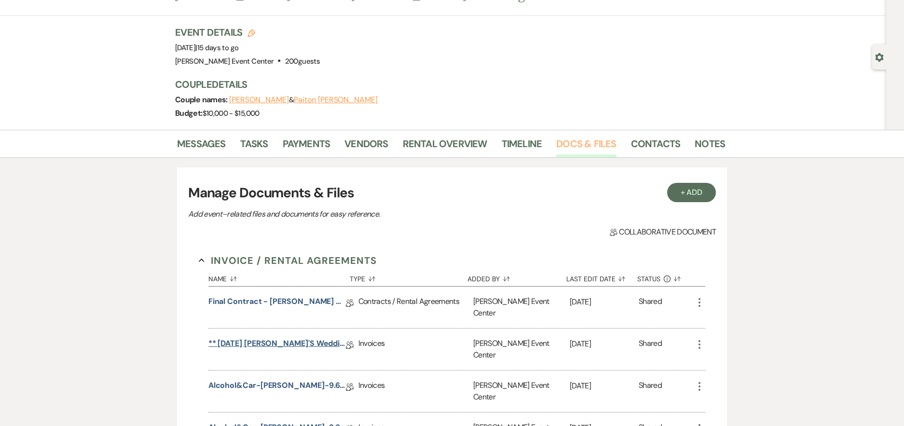
scroll to position [96, 0]
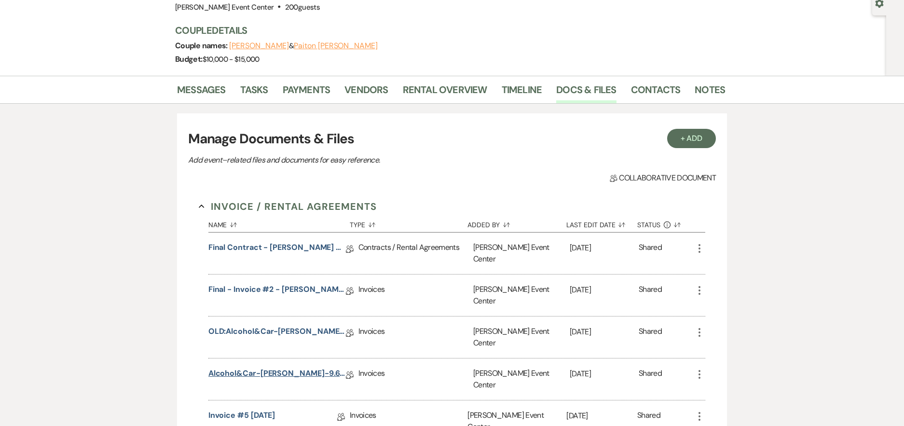
click at [260, 368] on link "Alcohol&Car-[PERSON_NAME]-9.6.25" at bounding box center [276, 375] width 137 height 15
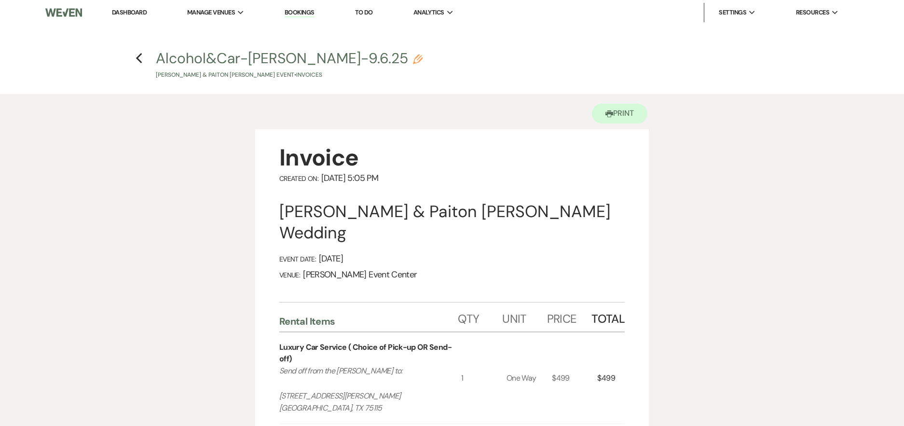
click at [143, 57] on h4 "Previous Alcohol&Car-Maples-9.6.25 Pencil William Peoples & Paiton Maples's Eve…" at bounding box center [452, 63] width 695 height 31
click at [138, 58] on use "button" at bounding box center [139, 58] width 6 height 11
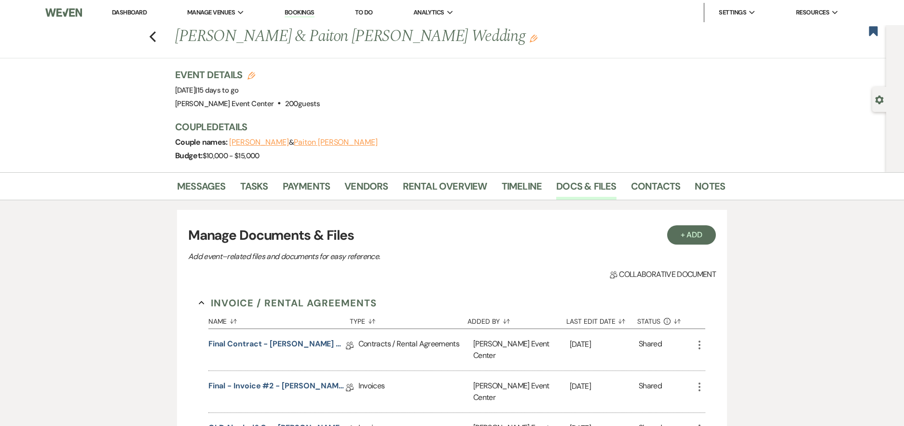
scroll to position [96, 0]
